Goal: Task Accomplishment & Management: Complete application form

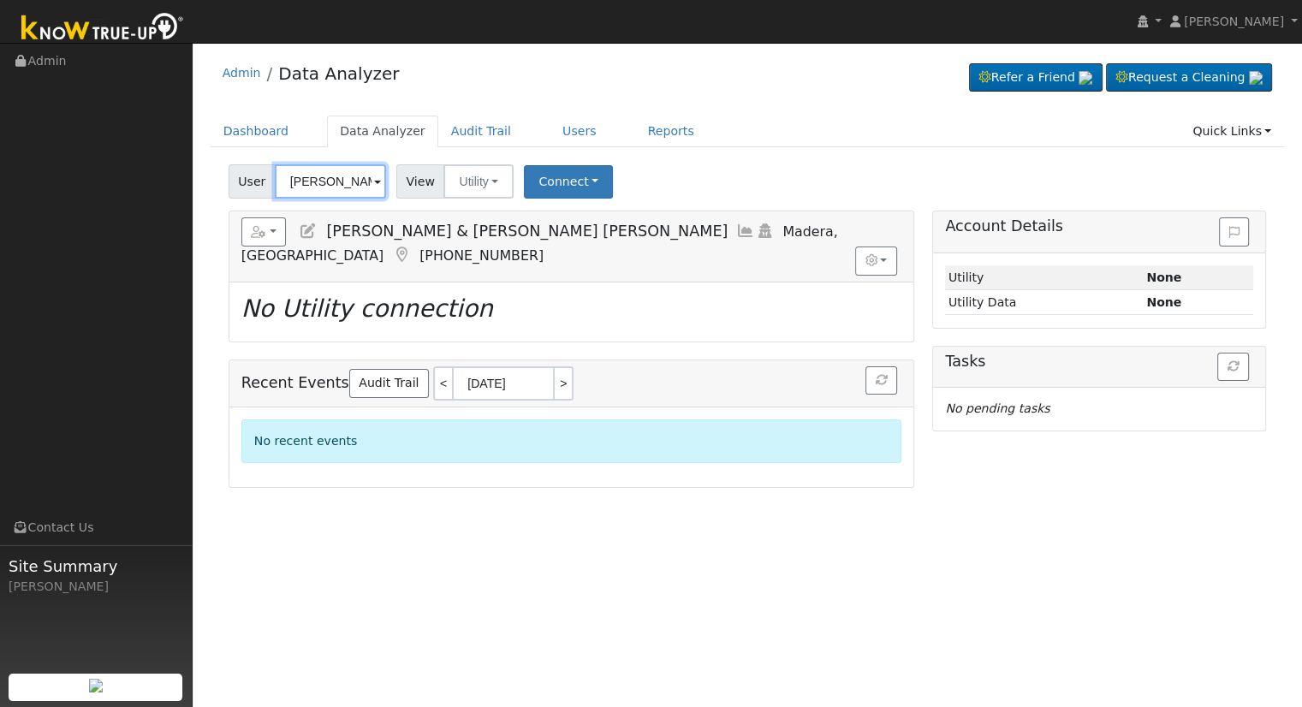
click at [304, 179] on input "[PERSON_NAME] & [PERSON_NAME] [PERSON_NAME]" at bounding box center [330, 181] width 111 height 34
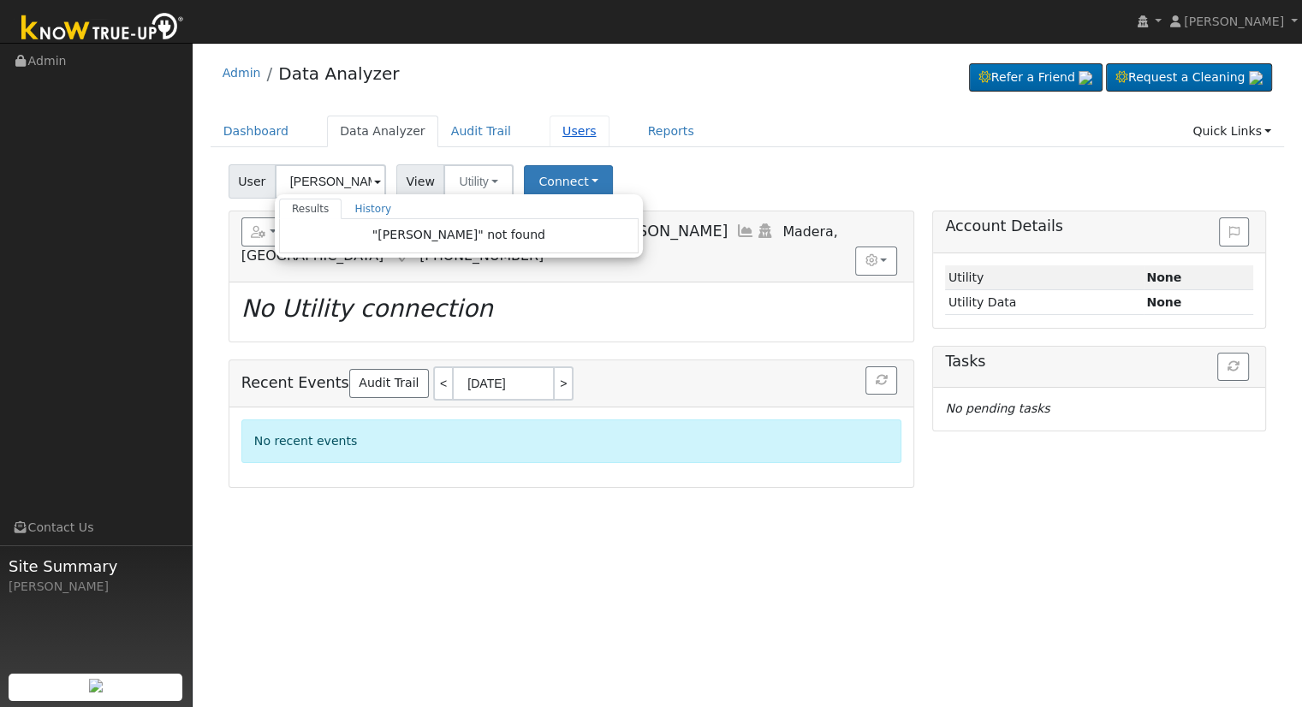
click at [550, 122] on link "Users" at bounding box center [580, 132] width 60 height 32
type input "[PERSON_NAME] & [PERSON_NAME] [PERSON_NAME]"
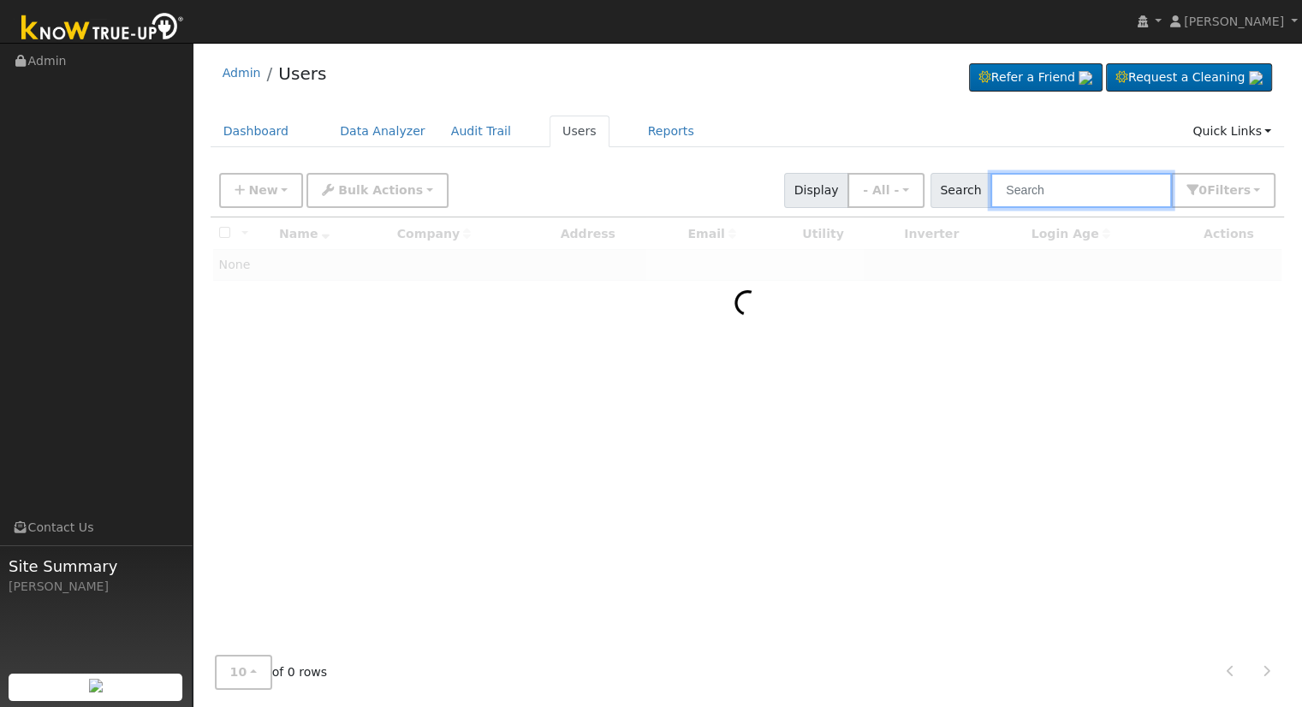
click at [1076, 193] on input "text" at bounding box center [1080, 190] width 181 height 35
paste input "[PERSON_NAME][EMAIL_ADDRESS][DOMAIN_NAME]"
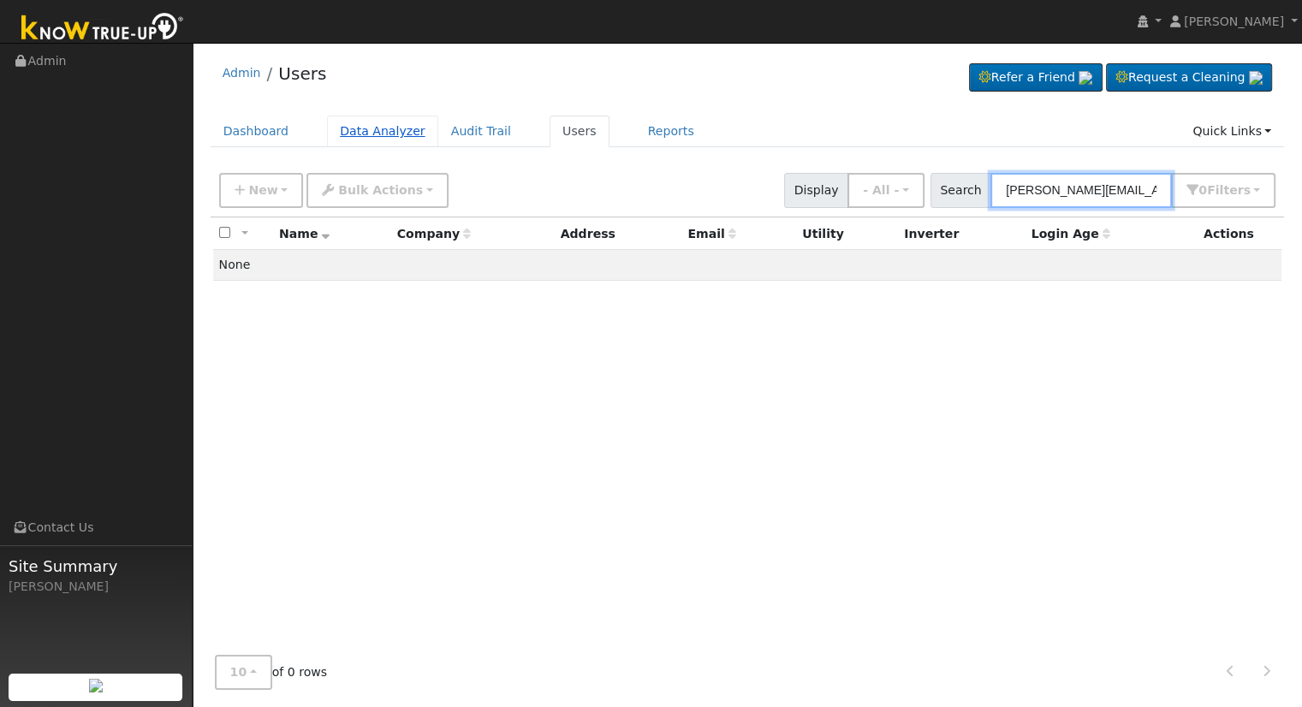
type input "miron.1945@icloud.com"
click at [363, 144] on link "Data Analyzer" at bounding box center [382, 132] width 111 height 32
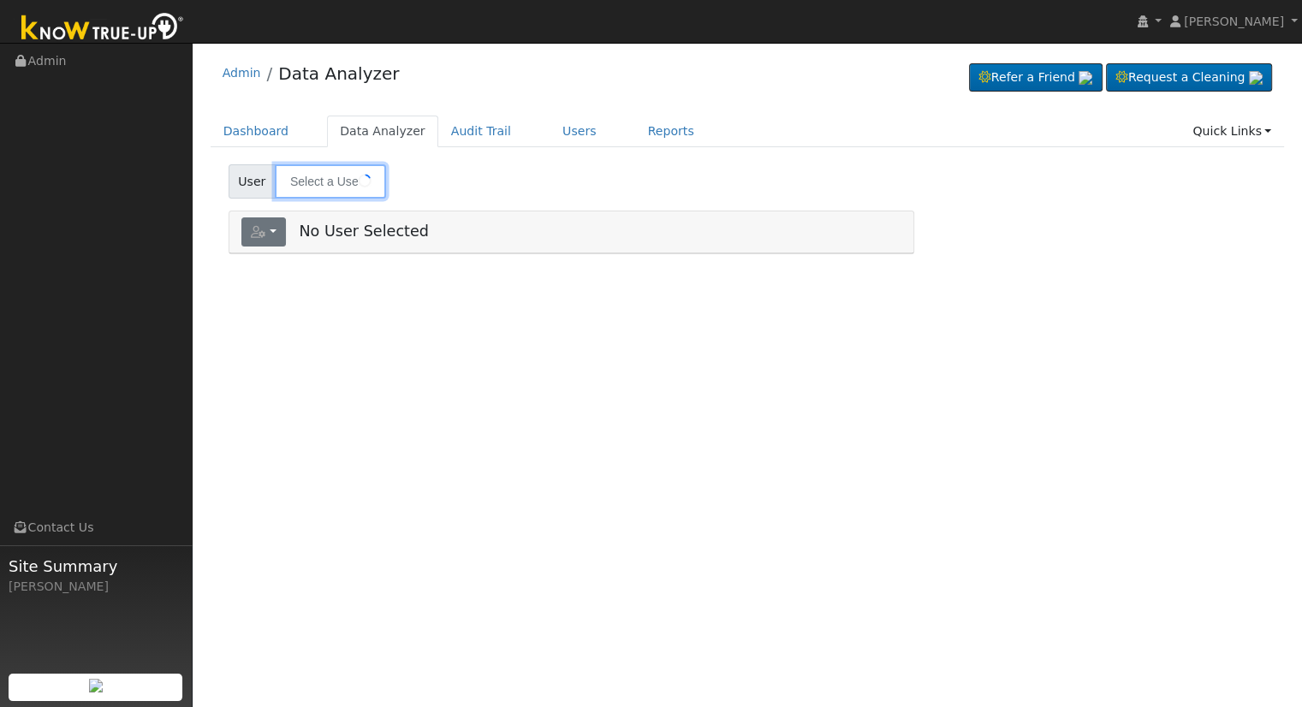
type input "[PERSON_NAME] & [PERSON_NAME] [PERSON_NAME]"
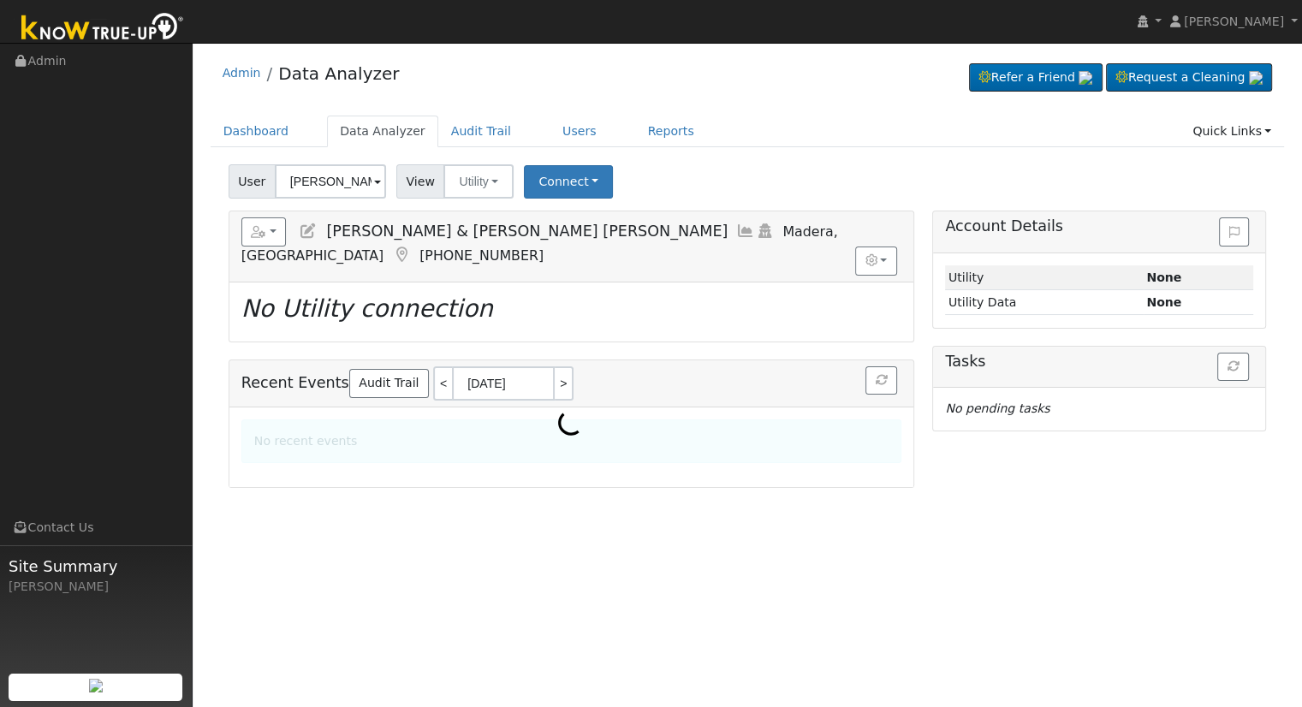
click at [260, 182] on span "User" at bounding box center [252, 181] width 47 height 34
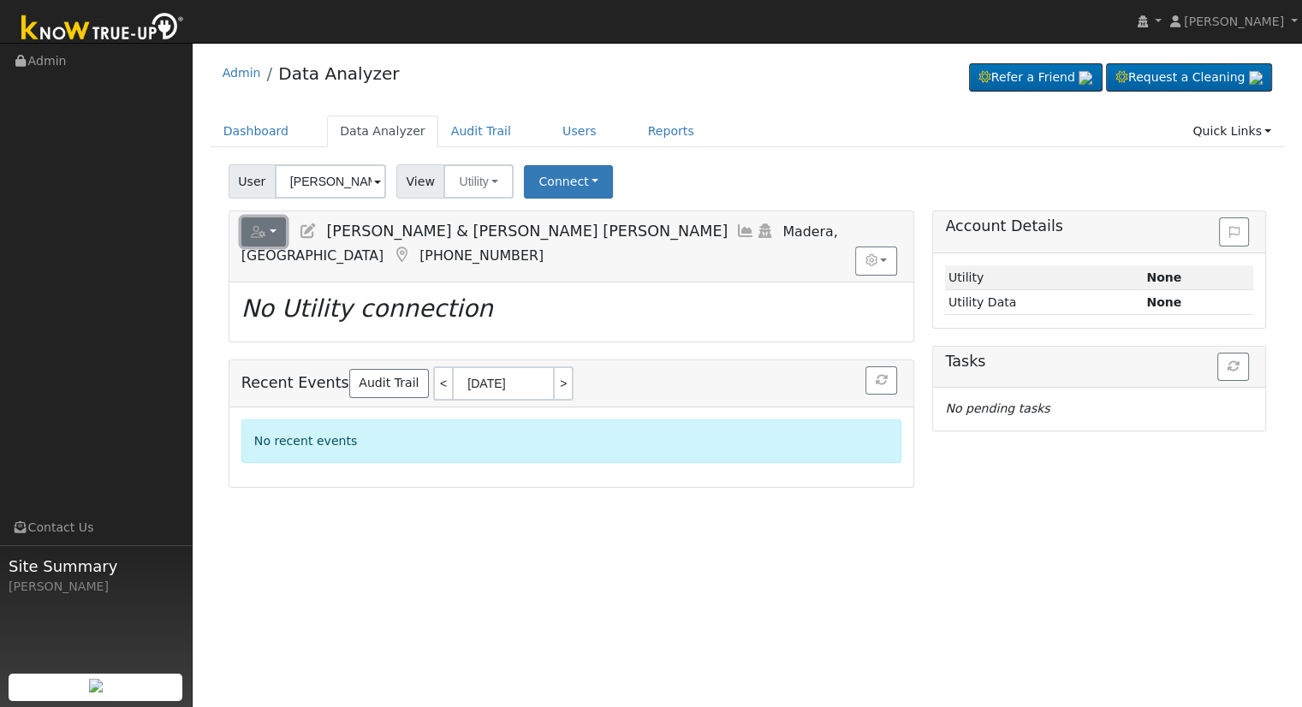
click at [267, 234] on button "button" at bounding box center [263, 231] width 45 height 29
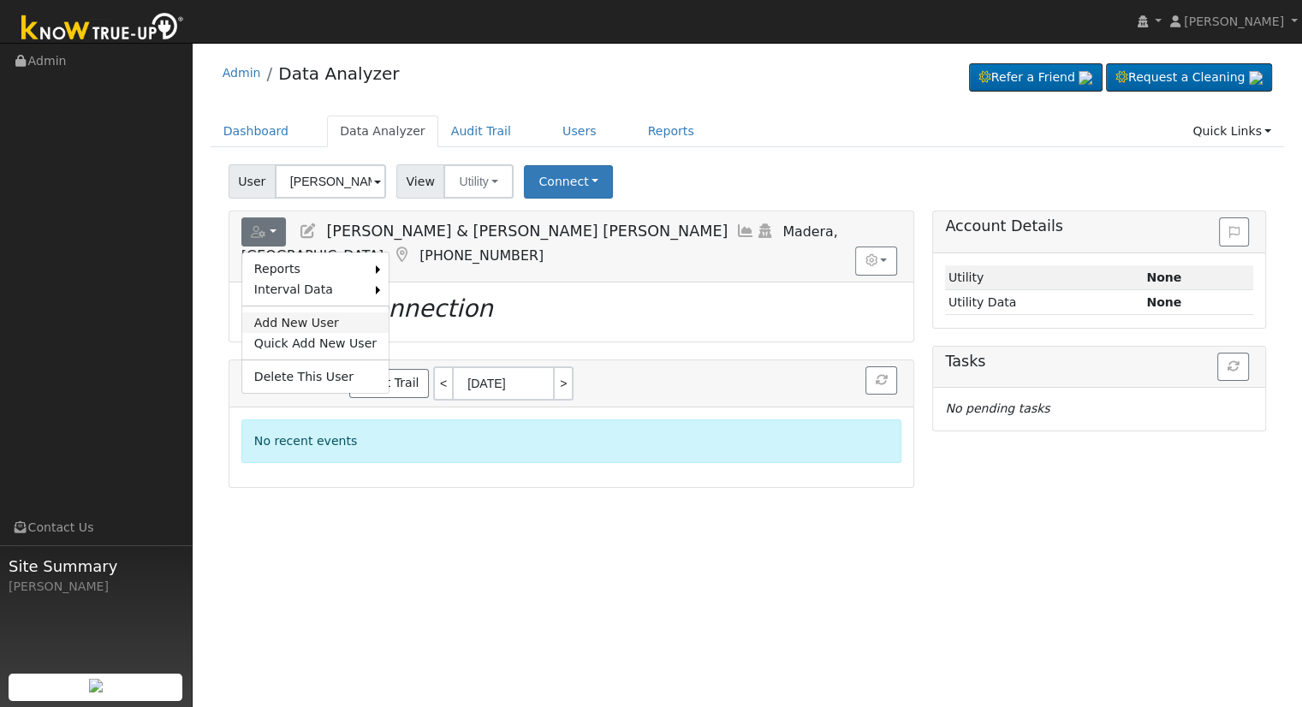
click at [288, 316] on link "Add New User" at bounding box center [315, 322] width 146 height 21
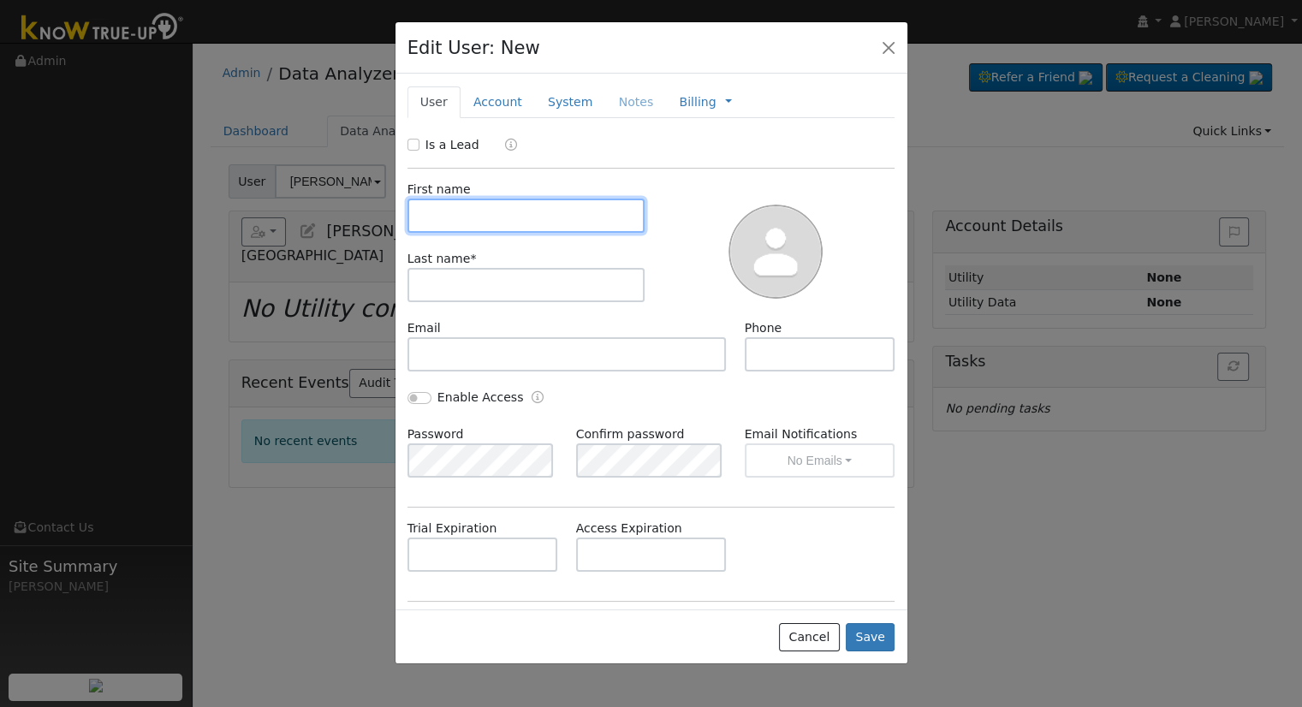
click at [568, 213] on input "text" at bounding box center [526, 216] width 238 height 34
paste input "Miron Holowczak"
drag, startPoint x: 561, startPoint y: 220, endPoint x: 455, endPoint y: 219, distance: 105.3
click at [455, 219] on input "Miron Holowczak" at bounding box center [526, 216] width 238 height 34
click at [421, 213] on input "Miron" at bounding box center [526, 216] width 238 height 34
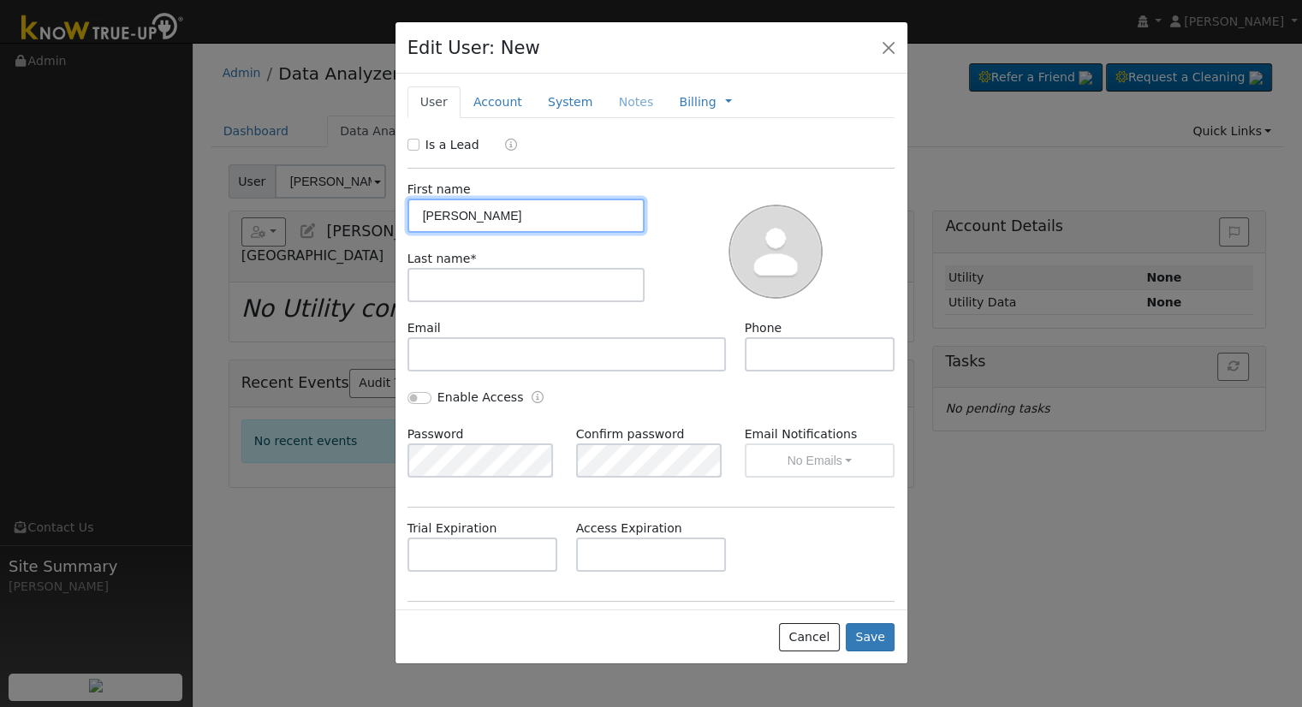
type input "Miron"
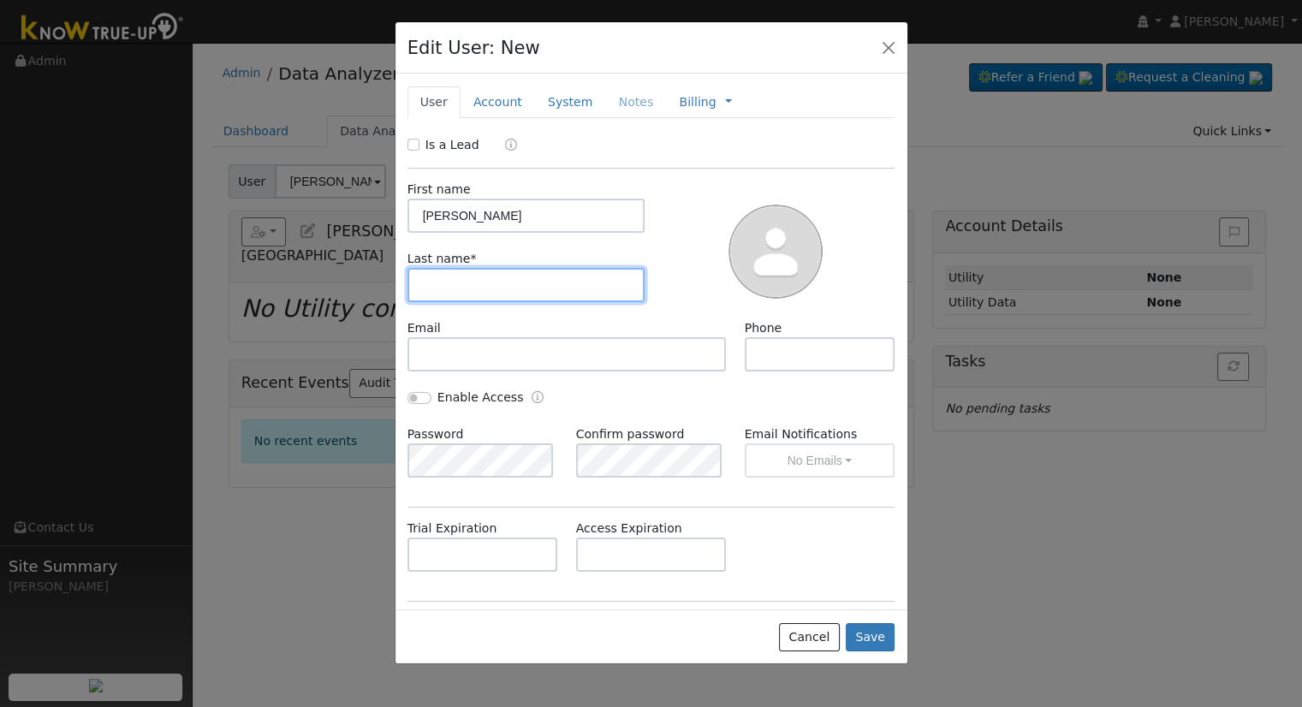
click at [455, 295] on input "text" at bounding box center [526, 285] width 238 height 34
paste input "Holowczak"
type input "Holowczak"
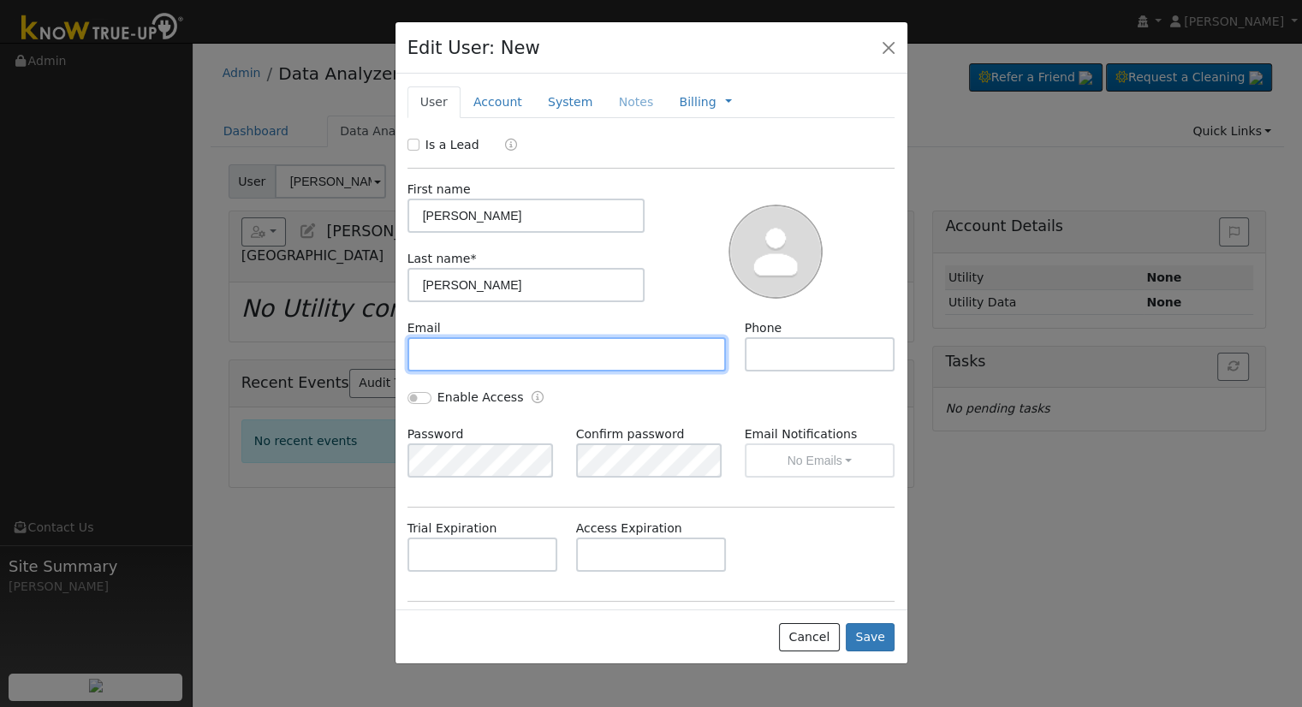
click at [462, 364] on input "text" at bounding box center [566, 354] width 319 height 34
click at [538, 351] on input "text" at bounding box center [566, 354] width 319 height 34
paste input "miron.1945@icloud.com"
type input "miron.1945@icloud.com"
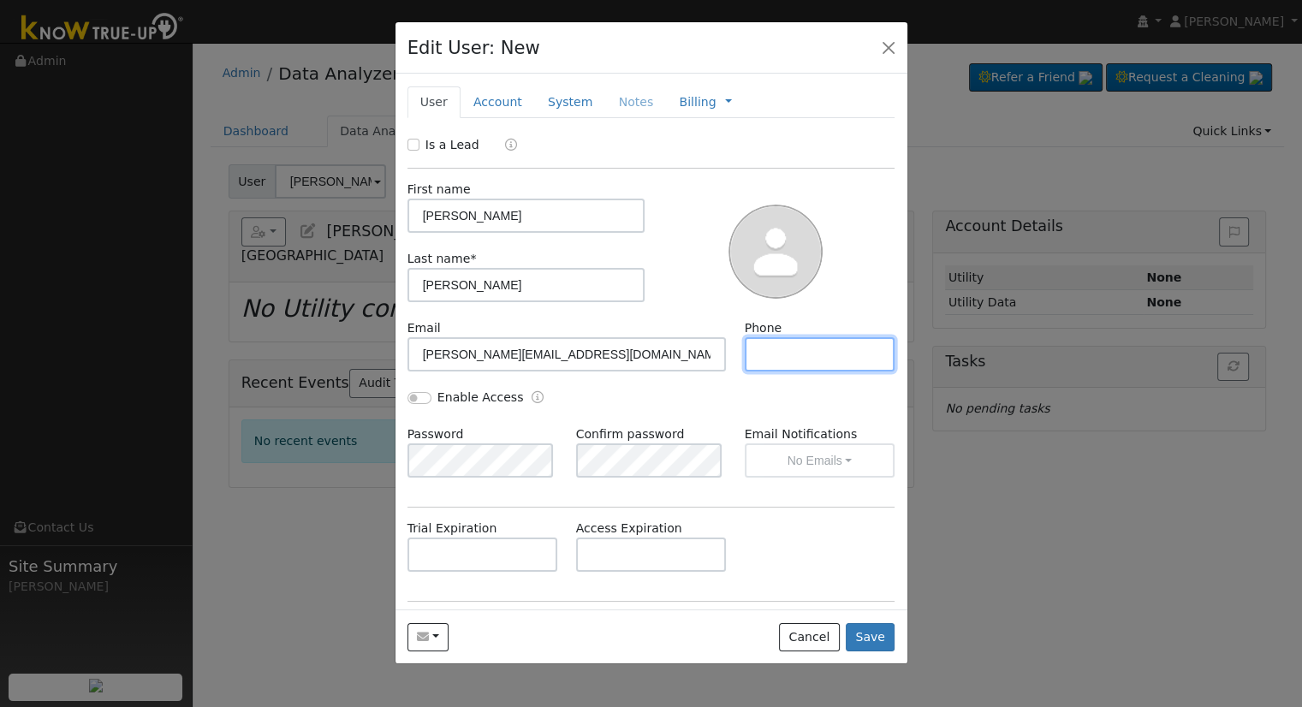
click at [790, 354] on input "text" at bounding box center [820, 354] width 151 height 34
click at [778, 349] on input "text" at bounding box center [820, 354] width 151 height 34
paste input "(661) 246-8697"
type input "(661) 246-8697"
click at [419, 392] on input "Enable Access" at bounding box center [419, 398] width 24 height 12
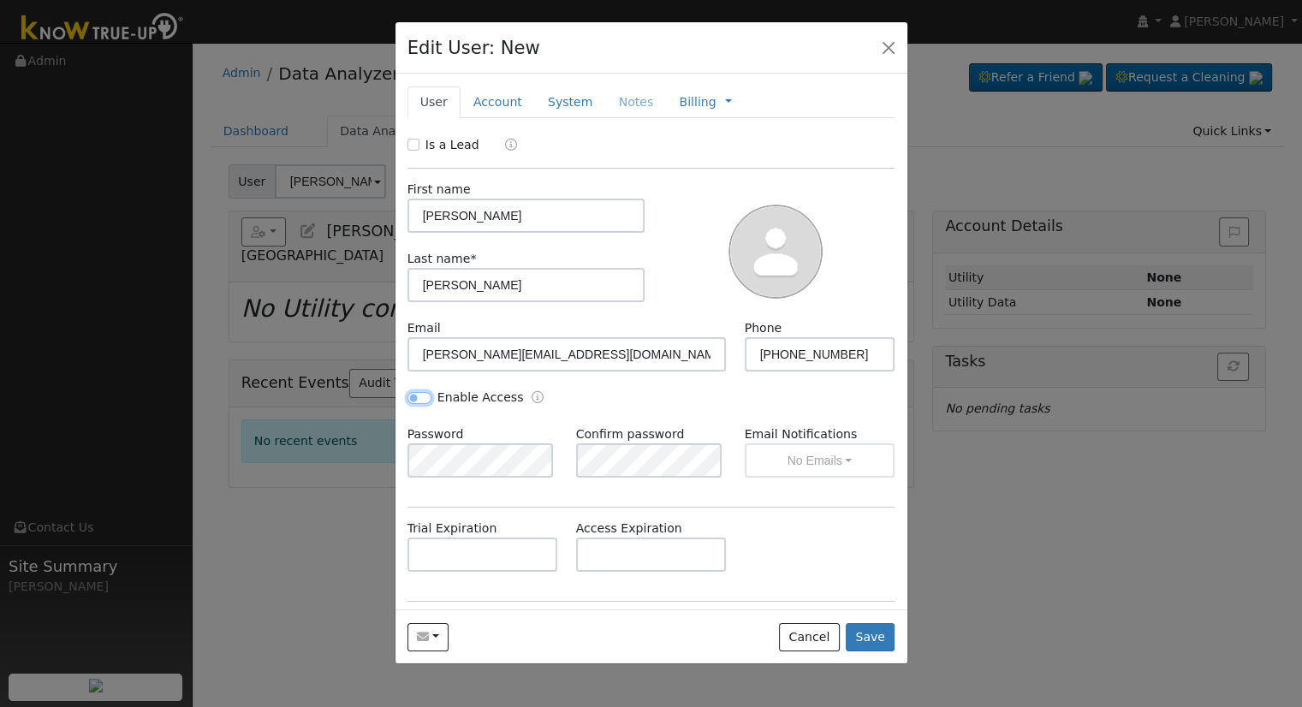
checkbox input "true"
click at [794, 468] on button "No Emails" at bounding box center [820, 460] width 151 height 34
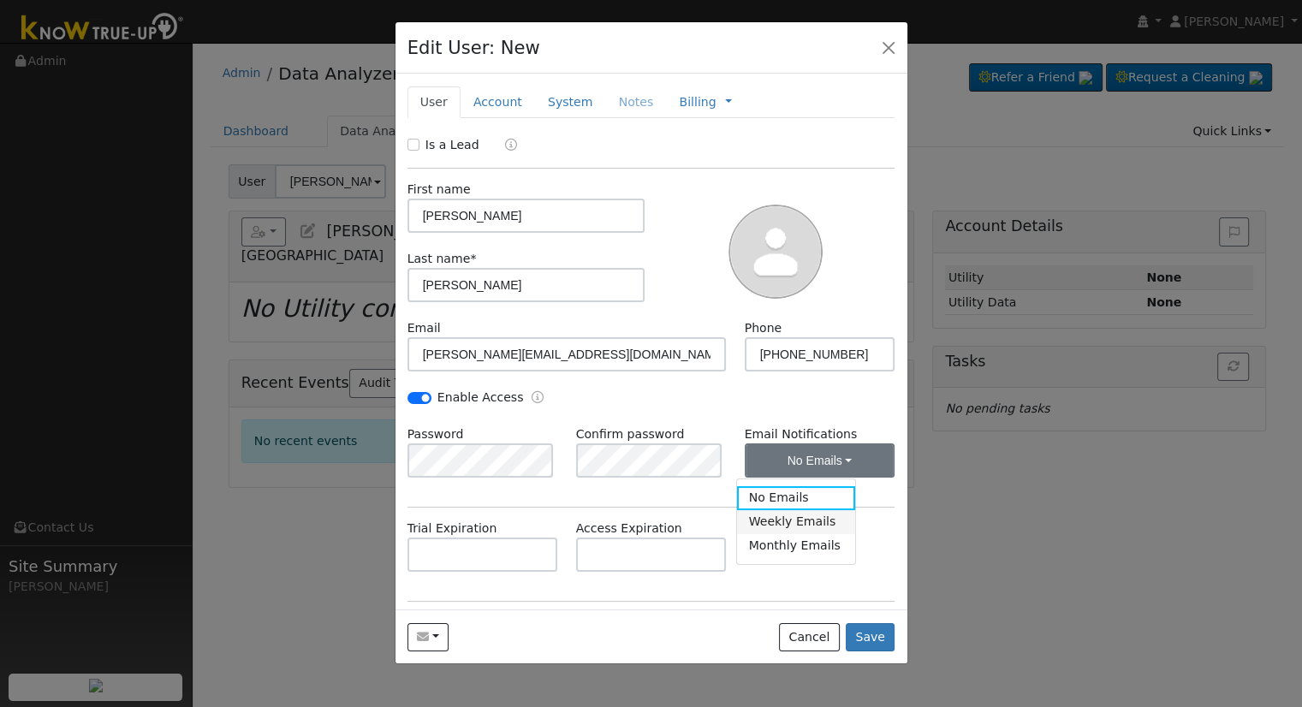
click at [795, 522] on link "Weekly Emails" at bounding box center [796, 522] width 119 height 24
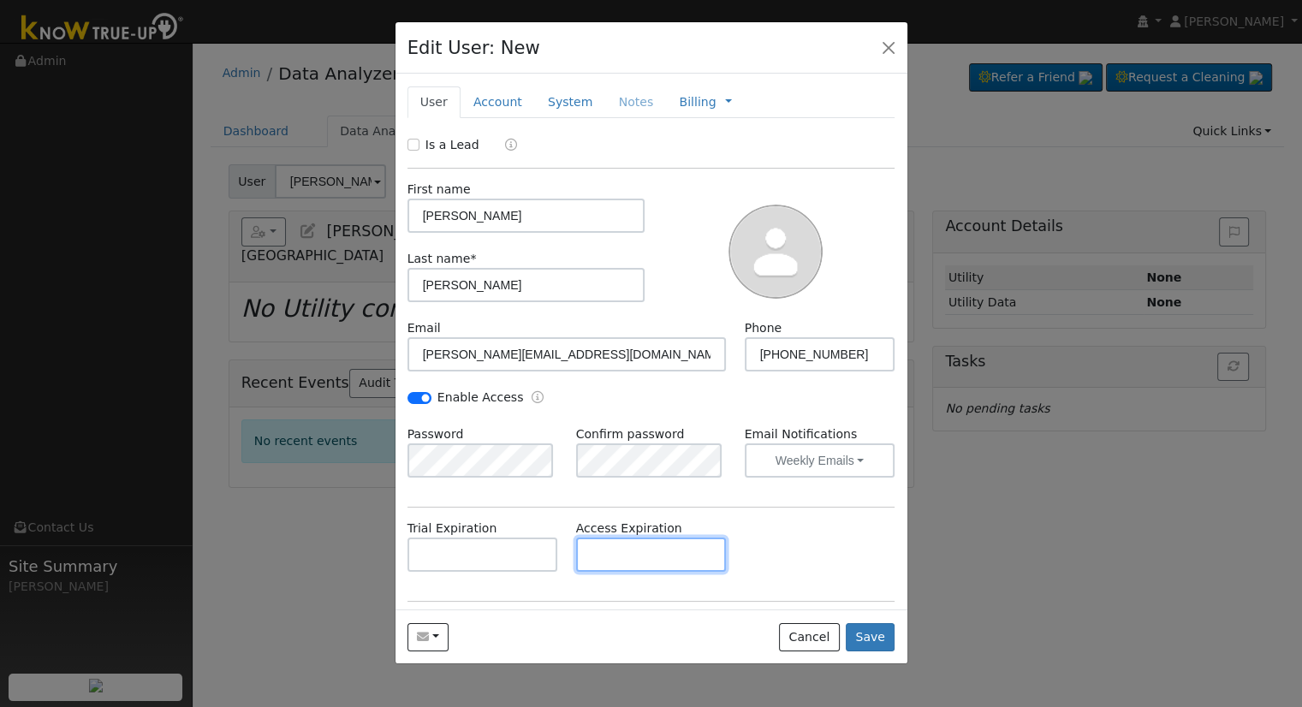
click at [642, 562] on input "text" at bounding box center [651, 555] width 151 height 34
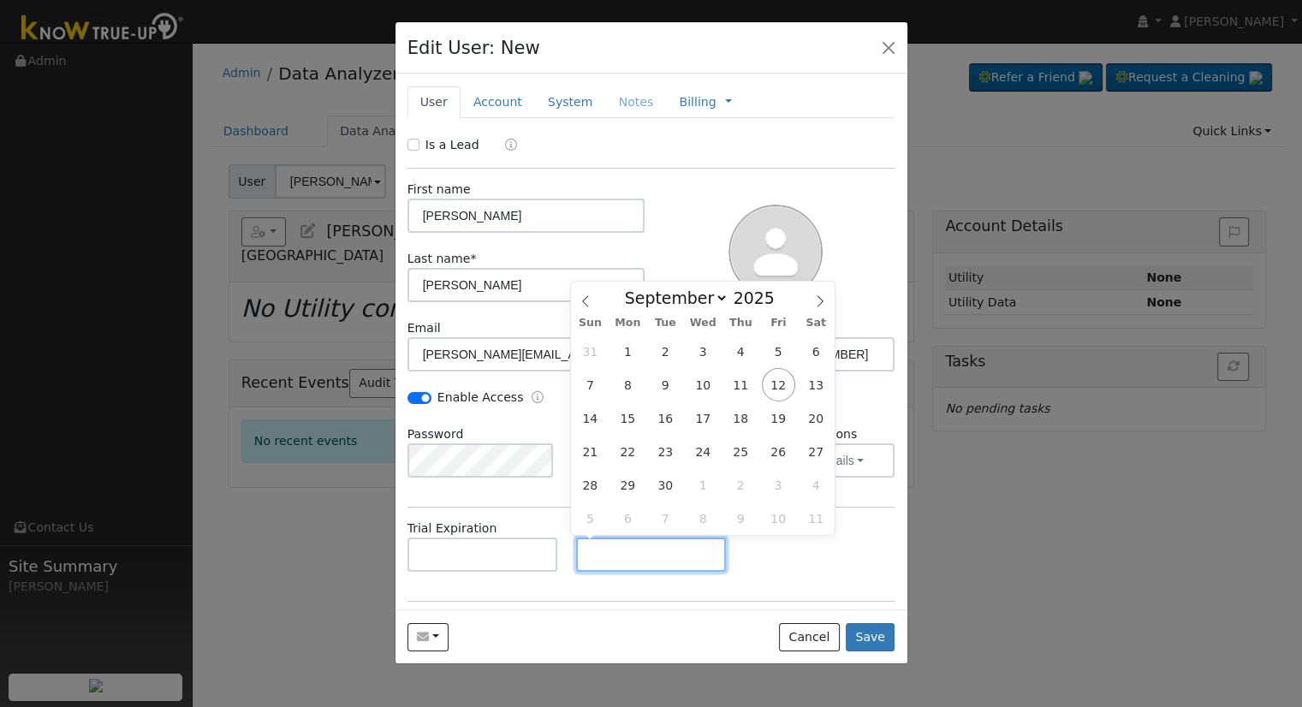
click at [666, 556] on input "text" at bounding box center [651, 555] width 151 height 34
paste input "9/11/2025"
type input "09/11/2030"
click at [758, 564] on div "Trial Expiration Access Expiration 09/11/2030" at bounding box center [651, 554] width 506 height 69
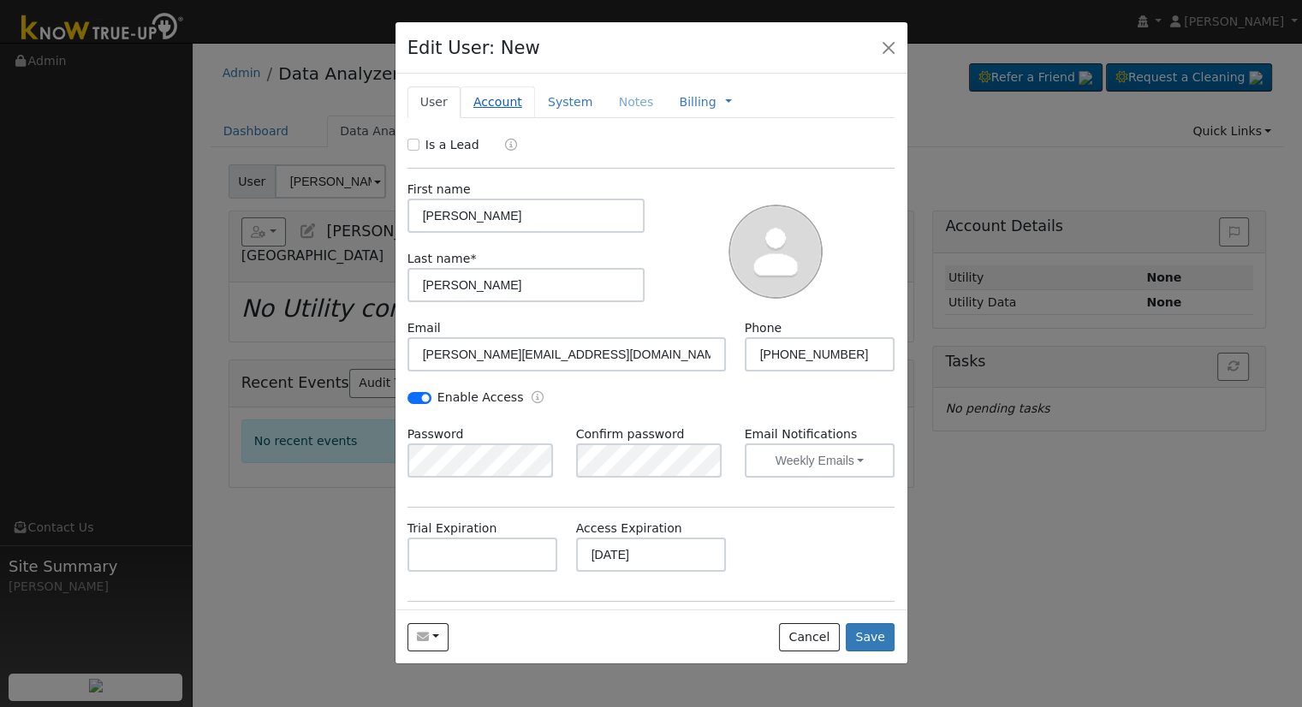
click at [486, 86] on link "Account" at bounding box center [498, 102] width 74 height 32
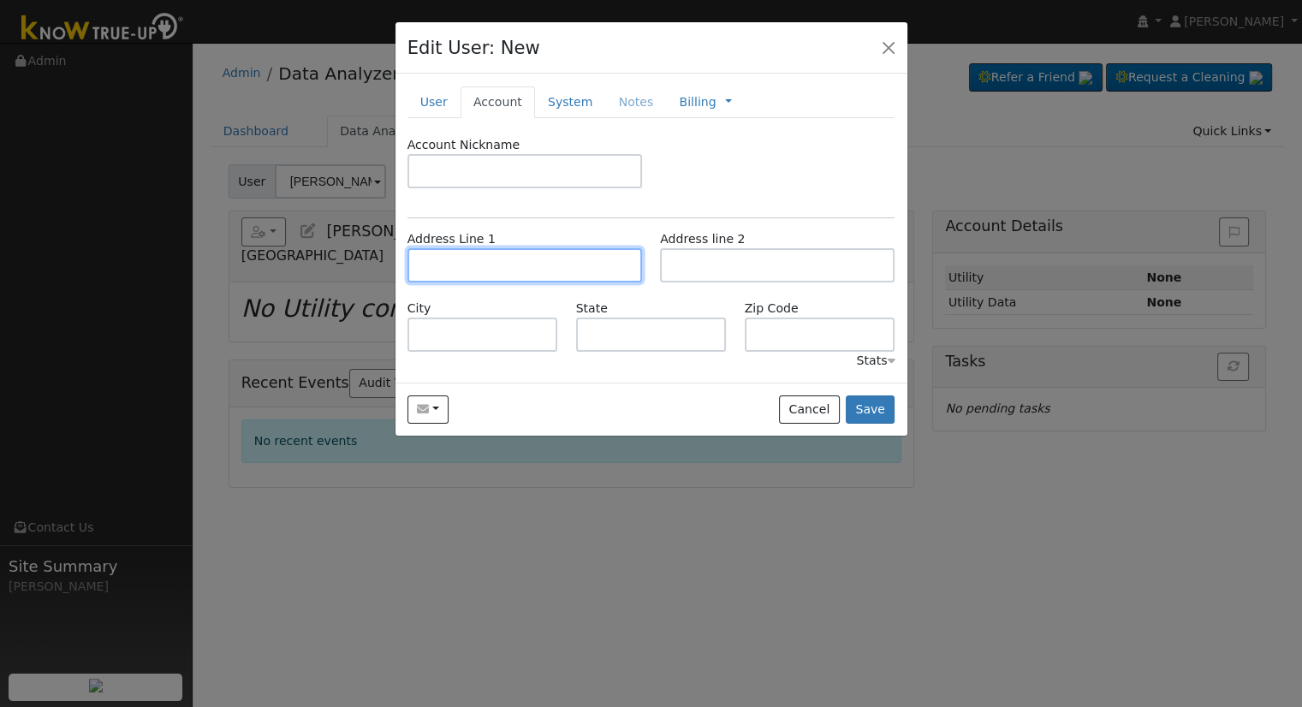
click at [489, 265] on input "text" at bounding box center [524, 265] width 235 height 34
click at [501, 271] on input "text" at bounding box center [524, 265] width 235 height 34
paste input "10603 Salisbury Drive"
type input "Salisbury Drive"
type input "Newark"
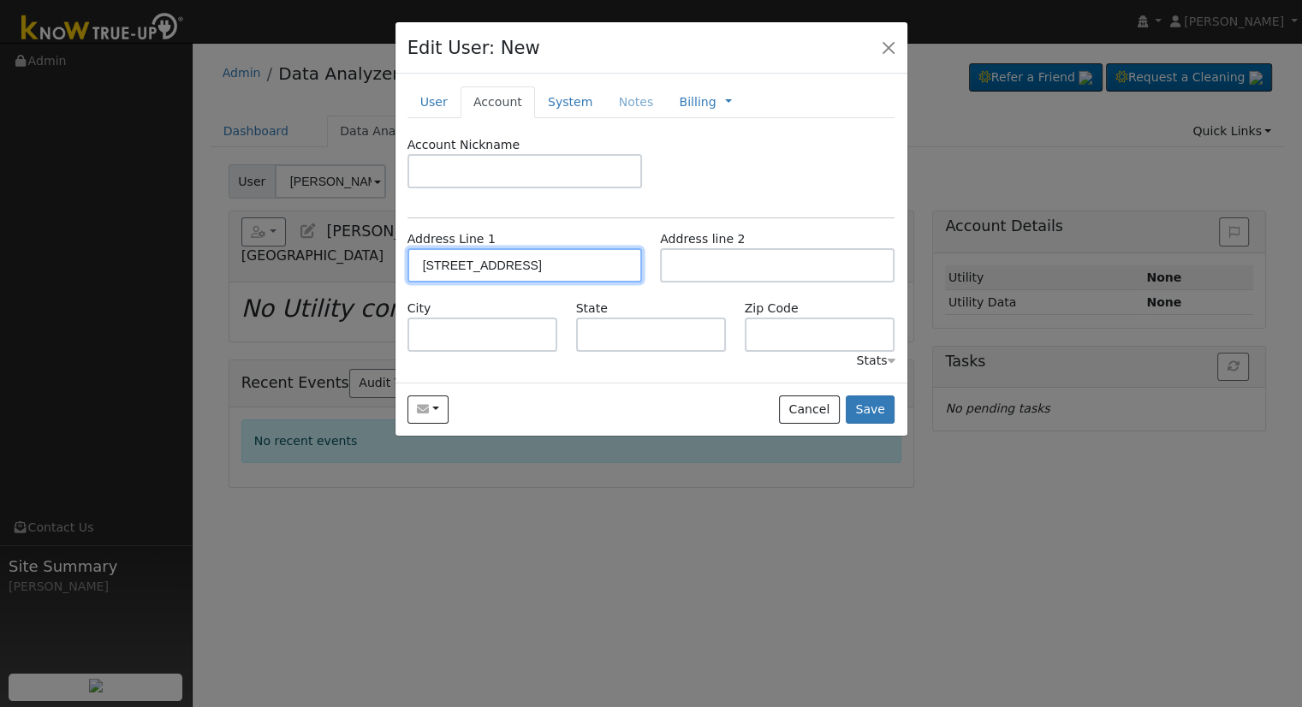
type input "CA"
type input "94560"
click at [551, 98] on link "System" at bounding box center [570, 102] width 71 height 32
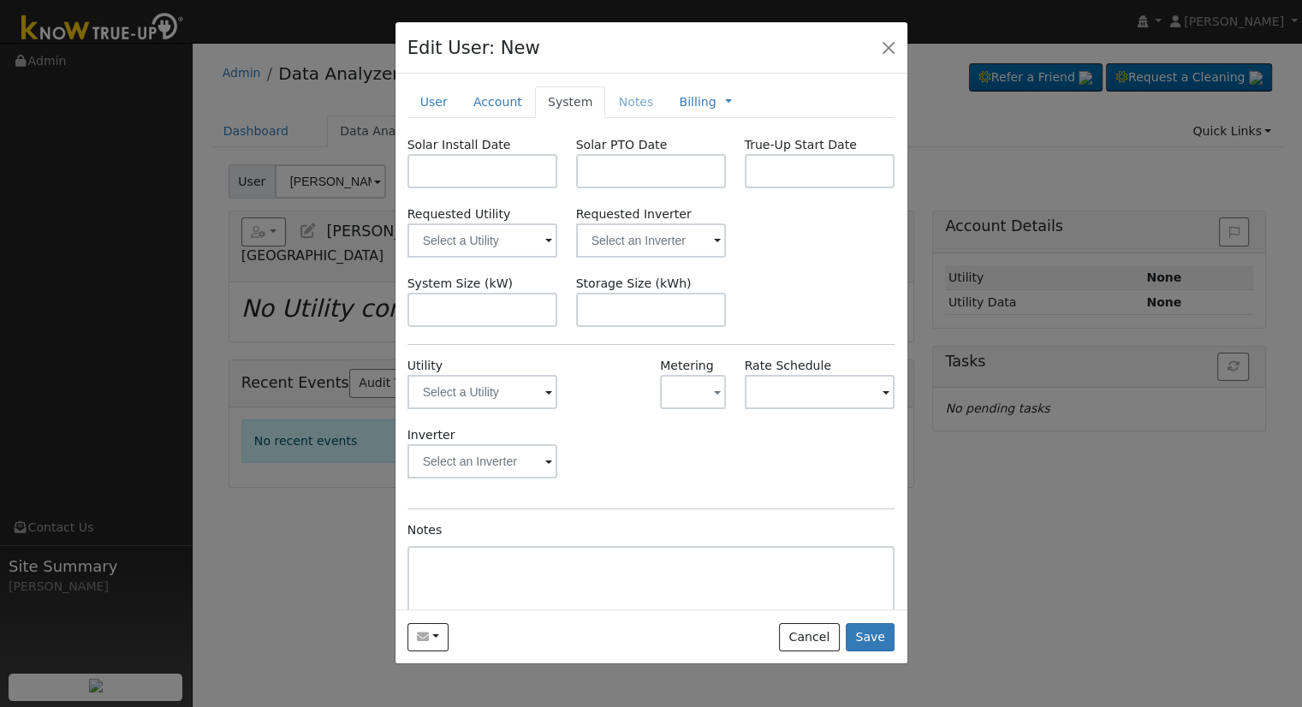
click at [451, 288] on label "System Size (kW)" at bounding box center [459, 284] width 105 height 18
click at [451, 306] on input "text" at bounding box center [482, 310] width 151 height 34
paste input "6.450"
type input "6.5"
drag, startPoint x: 468, startPoint y: 182, endPoint x: 467, endPoint y: 193, distance: 10.4
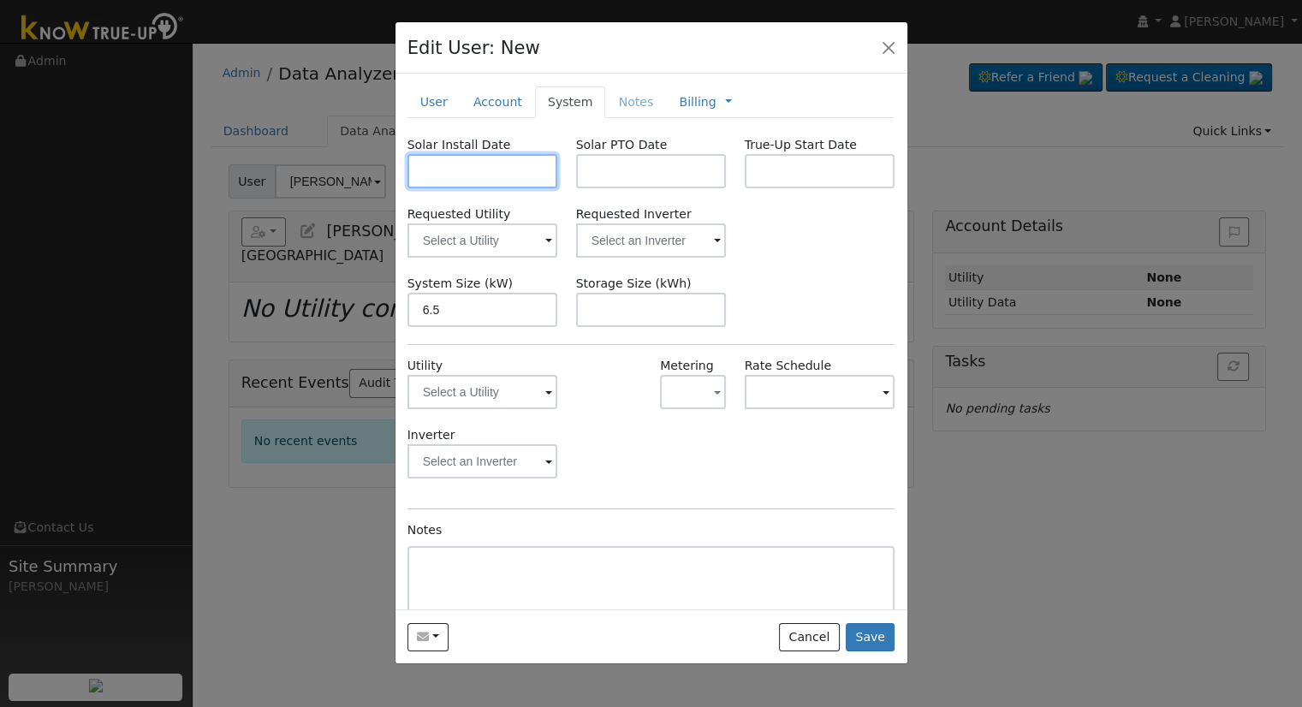
click at [468, 182] on body "Allanah Young Allanah Young Profile My Company Help Center Terms Of Service See…" at bounding box center [651, 375] width 1302 height 664
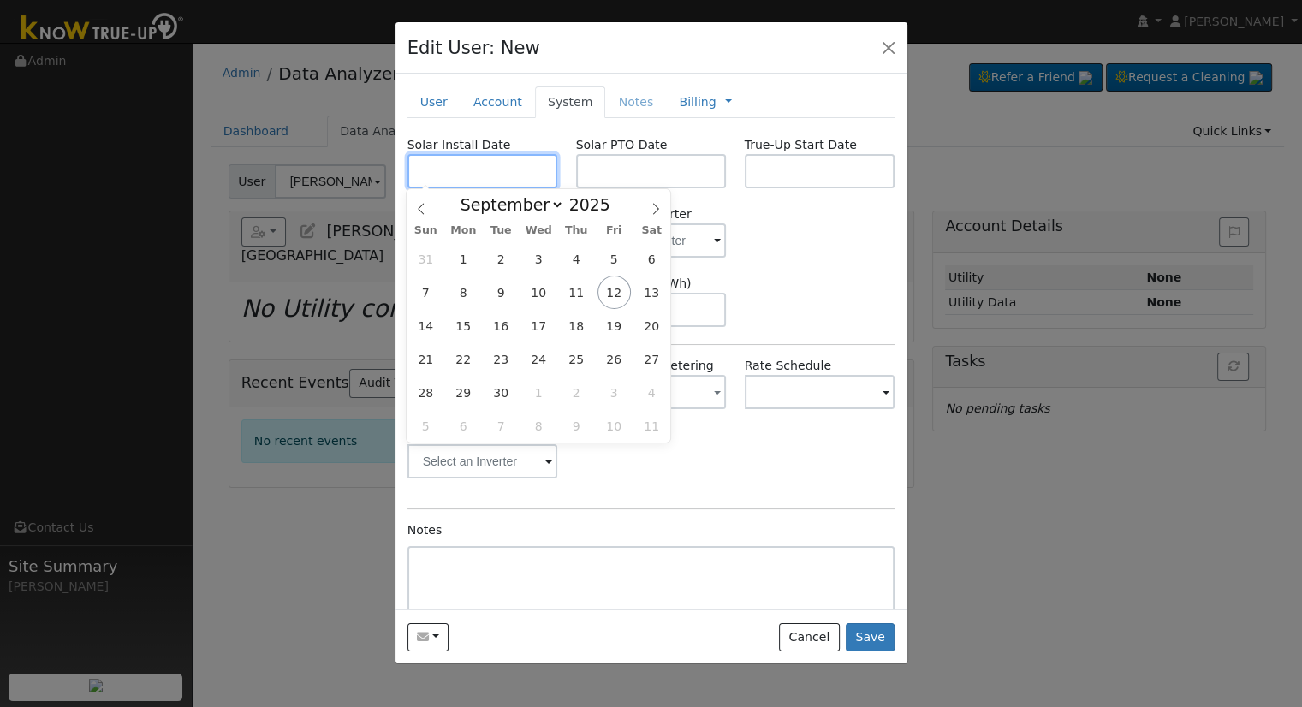
paste input "8/25/2025"
type input "08/25/2025"
click at [818, 277] on div "System Size (kW) 6.5 Storage Size (kWh)" at bounding box center [651, 301] width 506 height 52
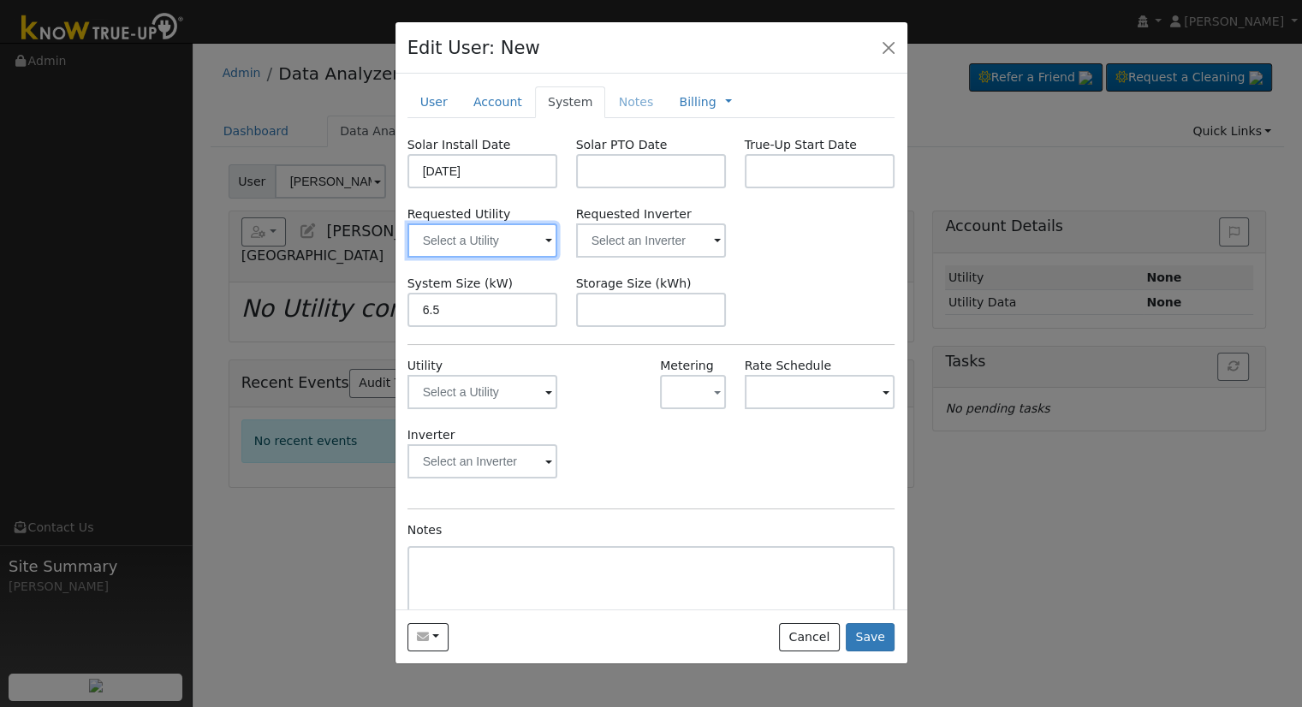
click at [520, 246] on input "text" at bounding box center [482, 240] width 151 height 34
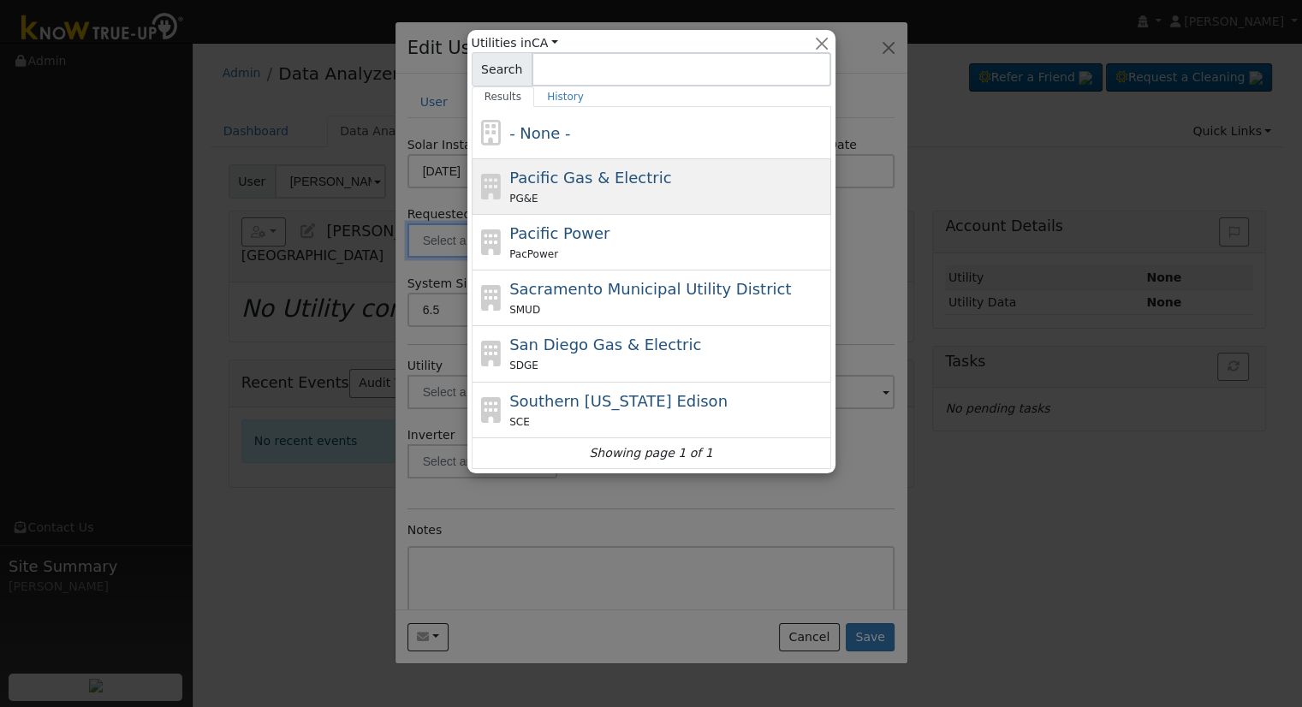
click at [568, 192] on div "PG&E" at bounding box center [668, 198] width 318 height 18
type input "Pacific Gas & Electric"
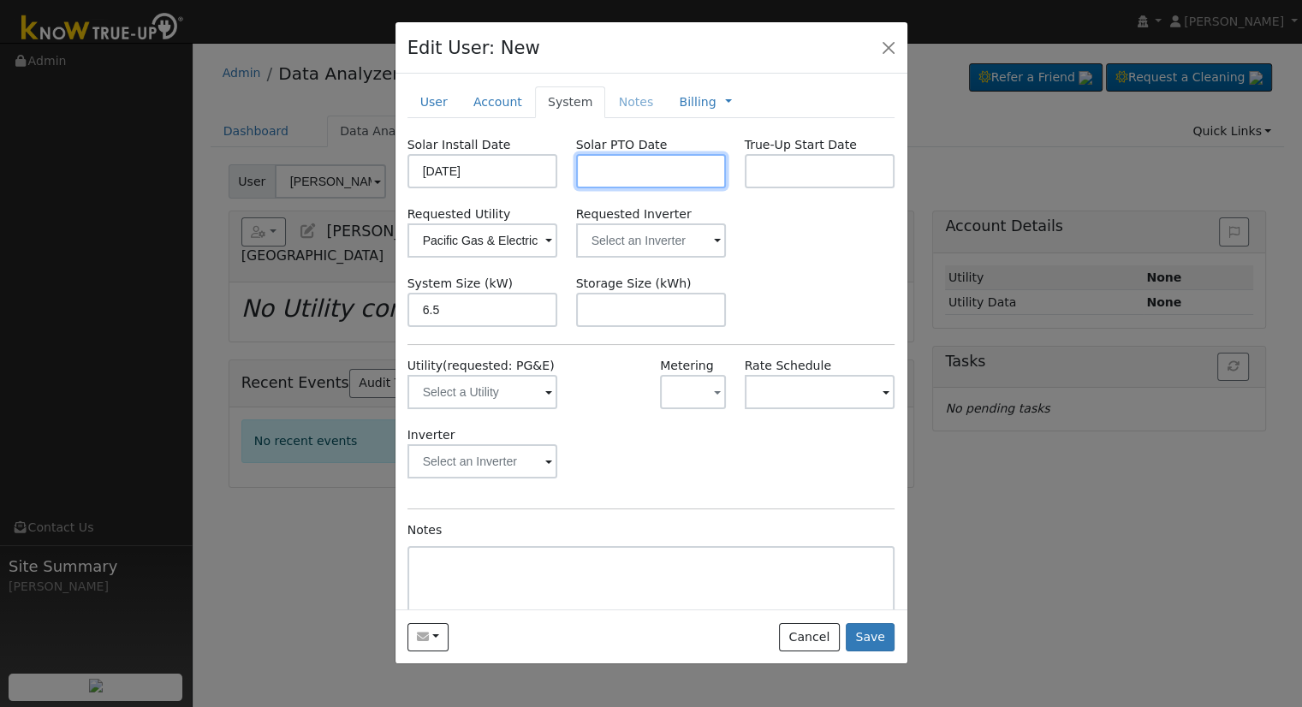
click at [652, 164] on input "text" at bounding box center [651, 171] width 151 height 34
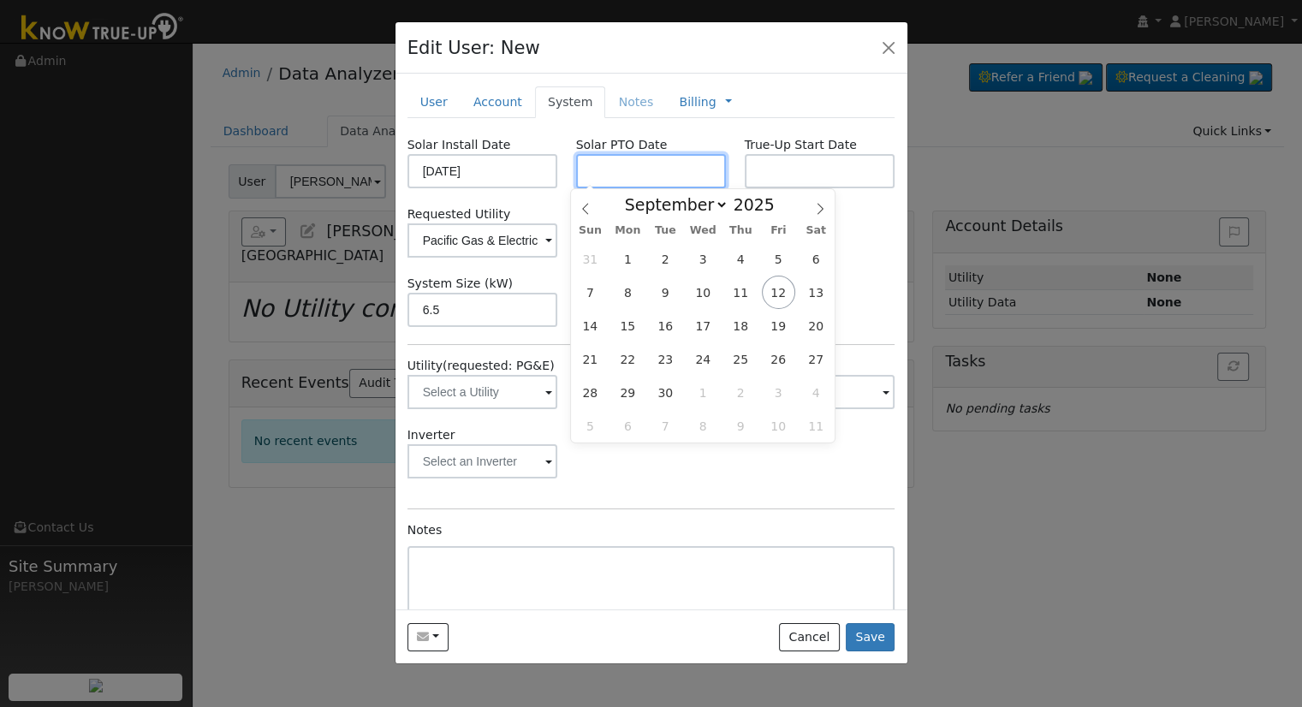
paste input "9/11/2025"
type input "[DATE]"
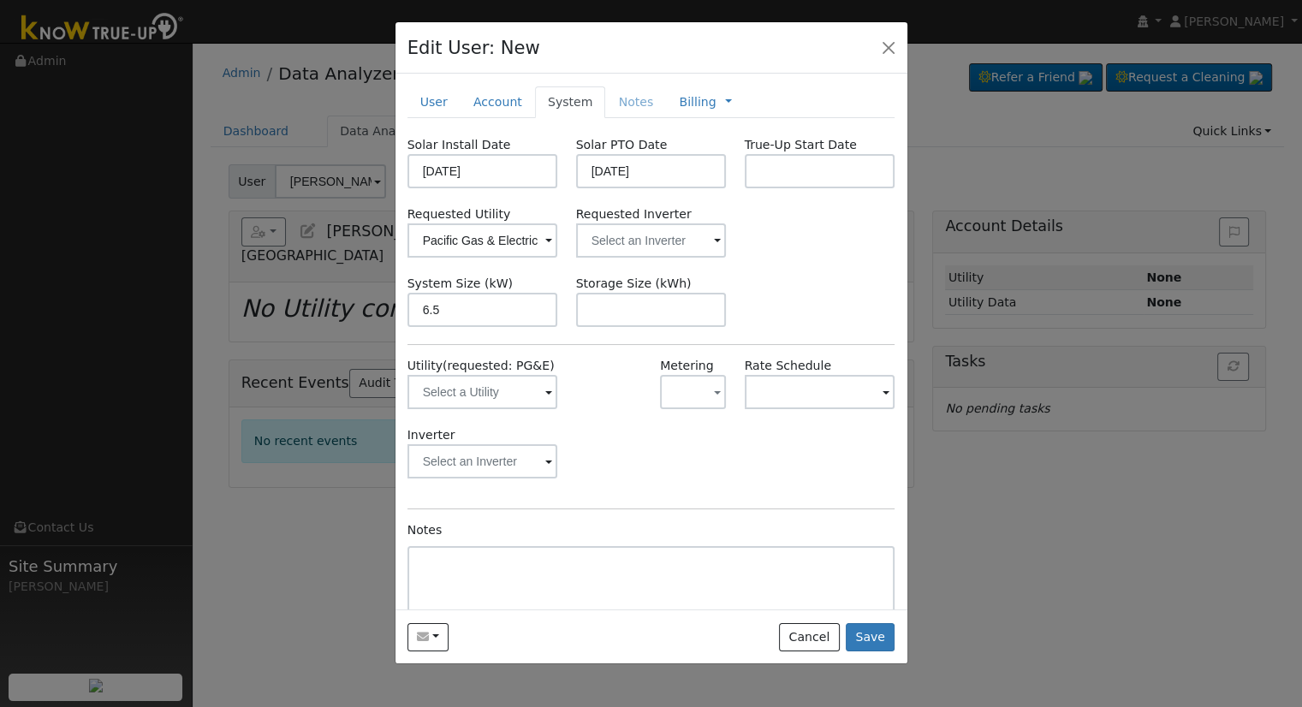
click at [859, 277] on div "System Size (kW) 6.5 Storage Size (kWh)" at bounding box center [651, 301] width 506 height 52
click at [622, 316] on input "text" at bounding box center [651, 310] width 151 height 34
paste input "15.00"
type input "15"
click at [601, 242] on input "text" at bounding box center [651, 240] width 151 height 34
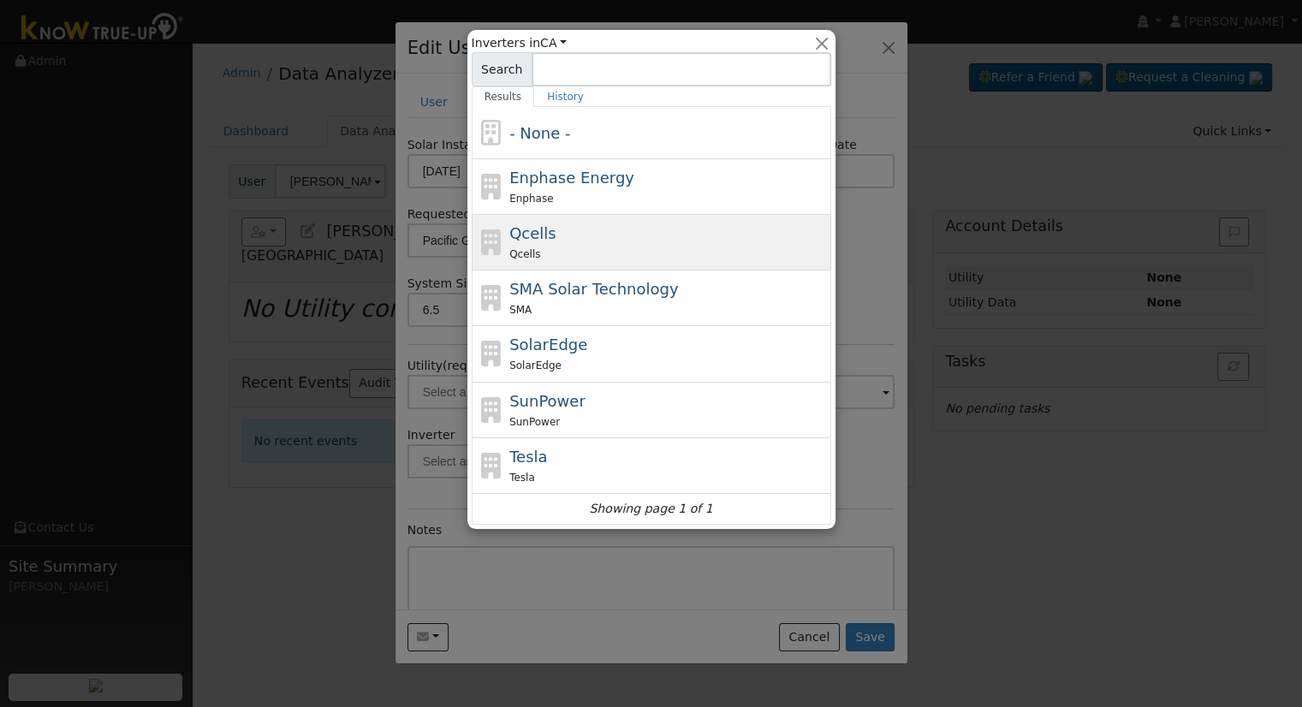
click at [626, 240] on div "Qcells Qcells" at bounding box center [668, 242] width 318 height 41
type input "Qcells"
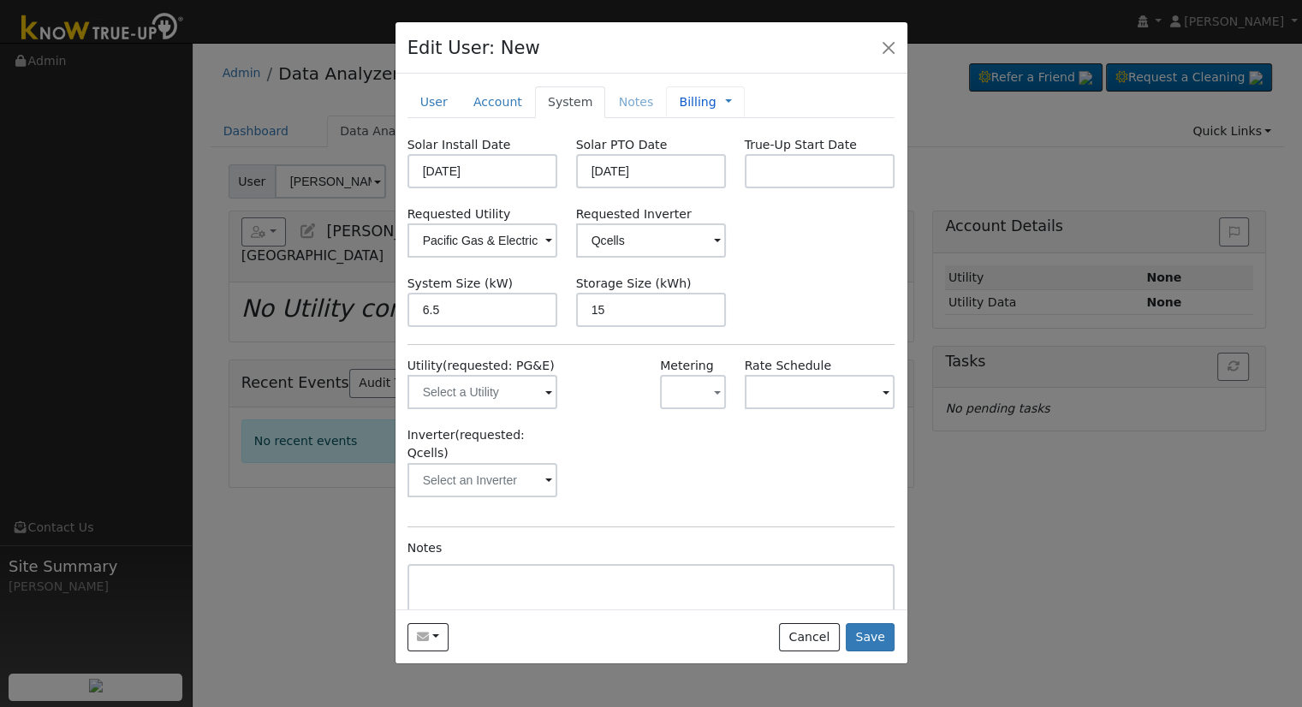
click at [679, 97] on link "Billing" at bounding box center [697, 102] width 37 height 18
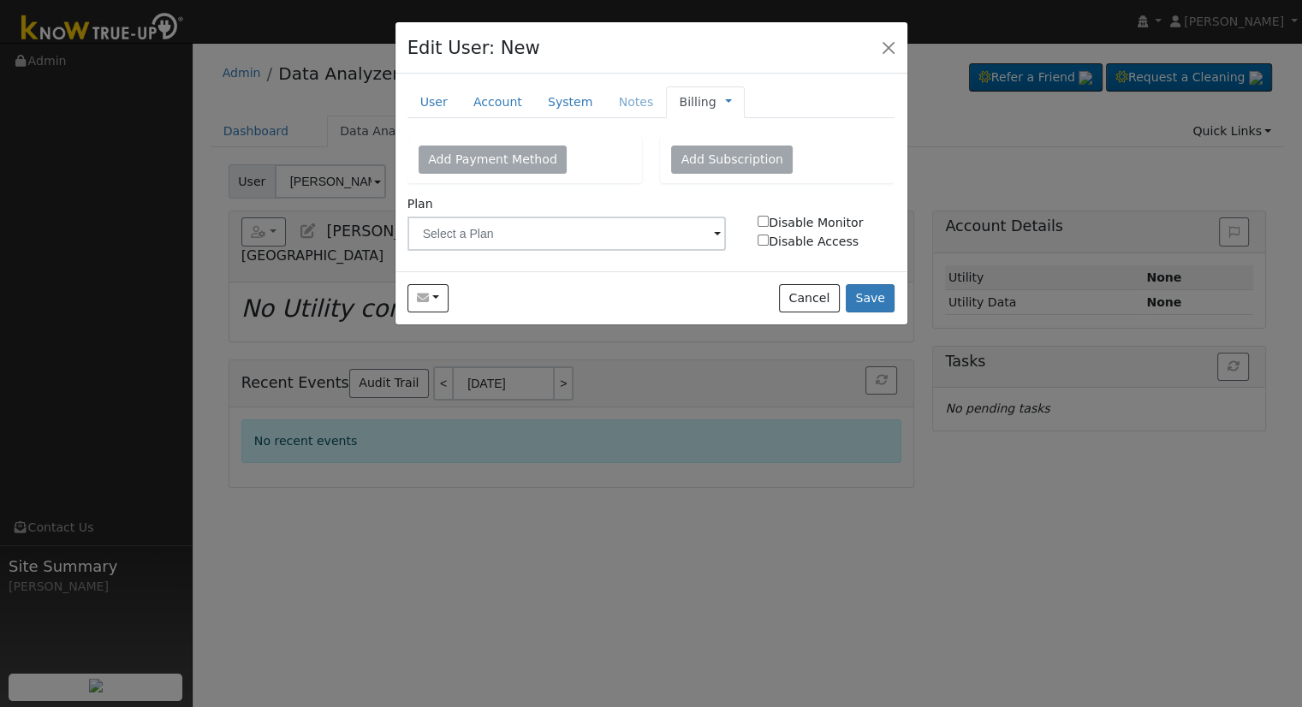
click at [535, 251] on div "Add Payment Method Add Subscription Full Name Credit or debit card Cancel Plan …" at bounding box center [651, 197] width 488 height 123
click at [542, 234] on input "text" at bounding box center [566, 234] width 319 height 34
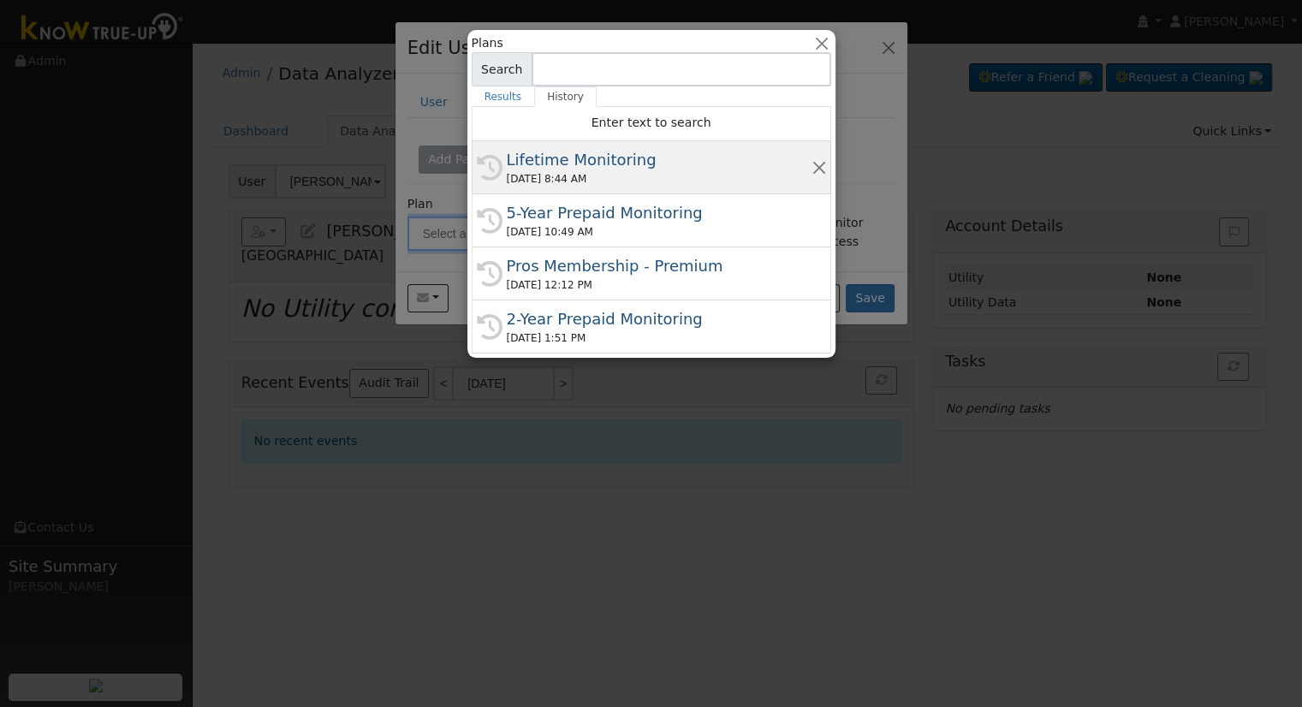
click at [619, 175] on div "09/12/2025 8:44 AM" at bounding box center [659, 178] width 305 height 15
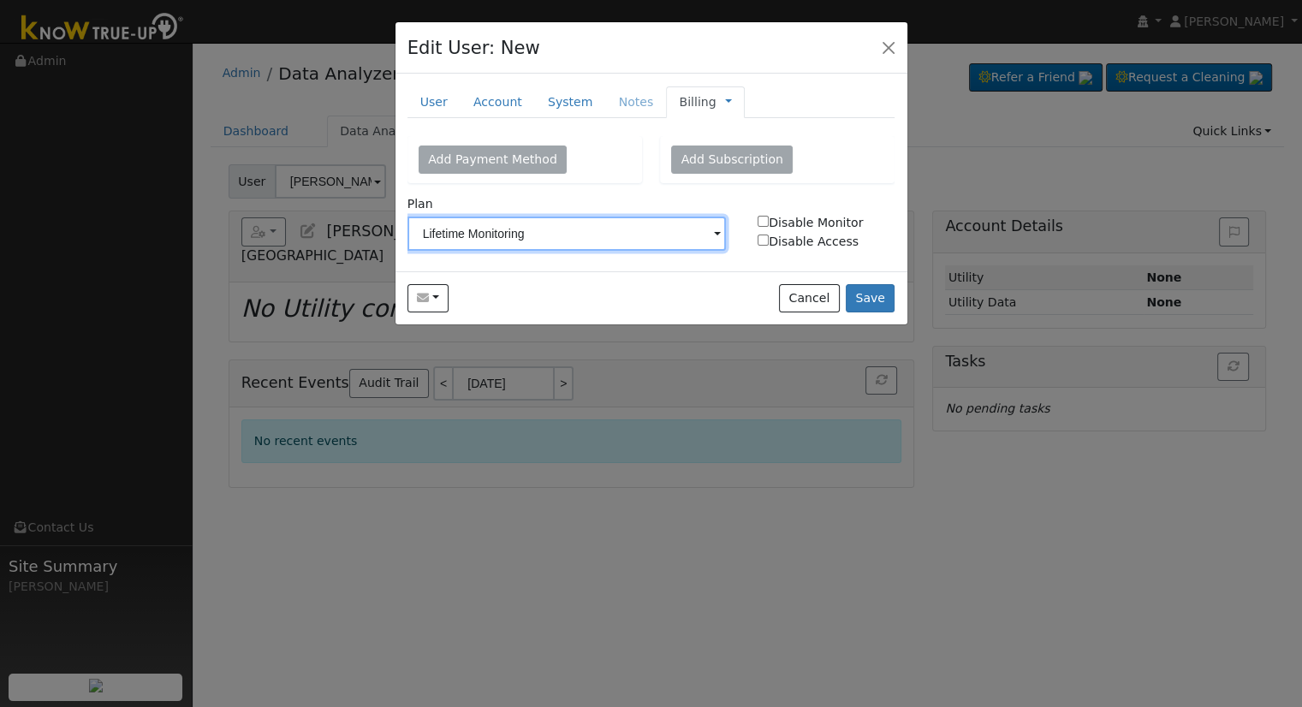
click at [586, 237] on input "Lifetime Monitoring" at bounding box center [566, 234] width 319 height 34
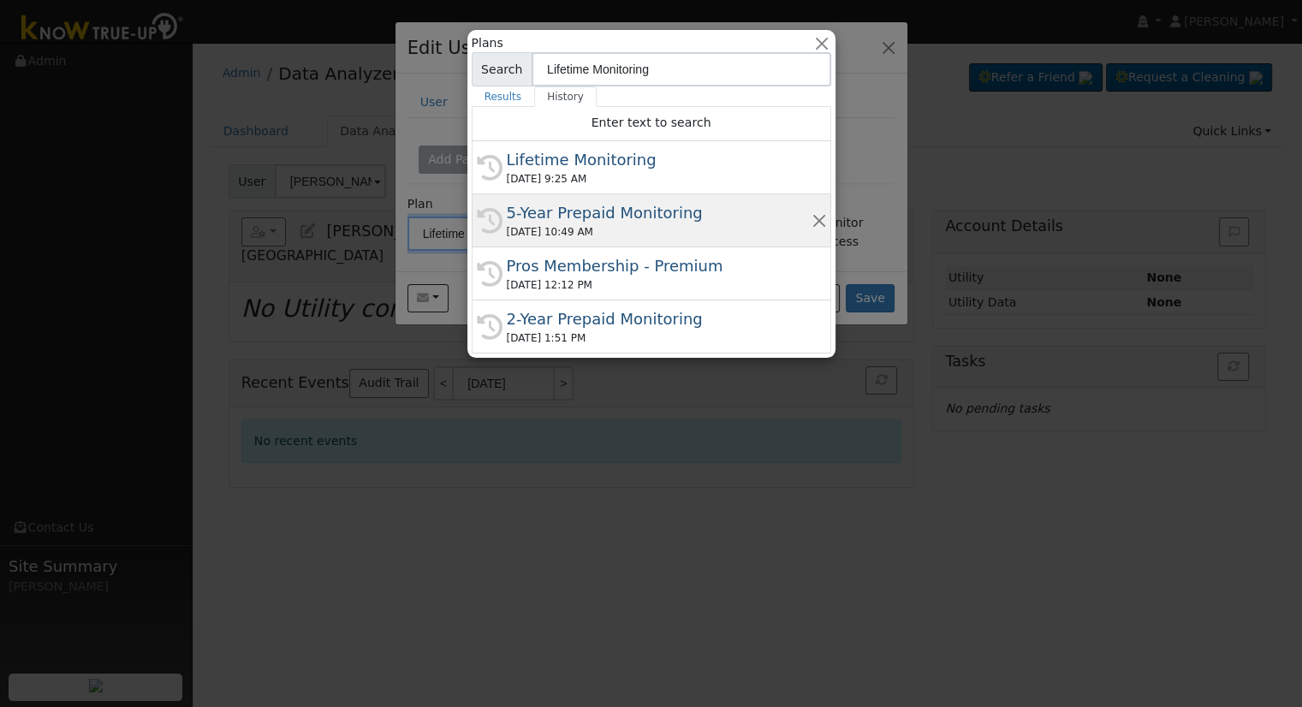
click at [602, 218] on div "5-Year Prepaid Monitoring" at bounding box center [659, 212] width 305 height 23
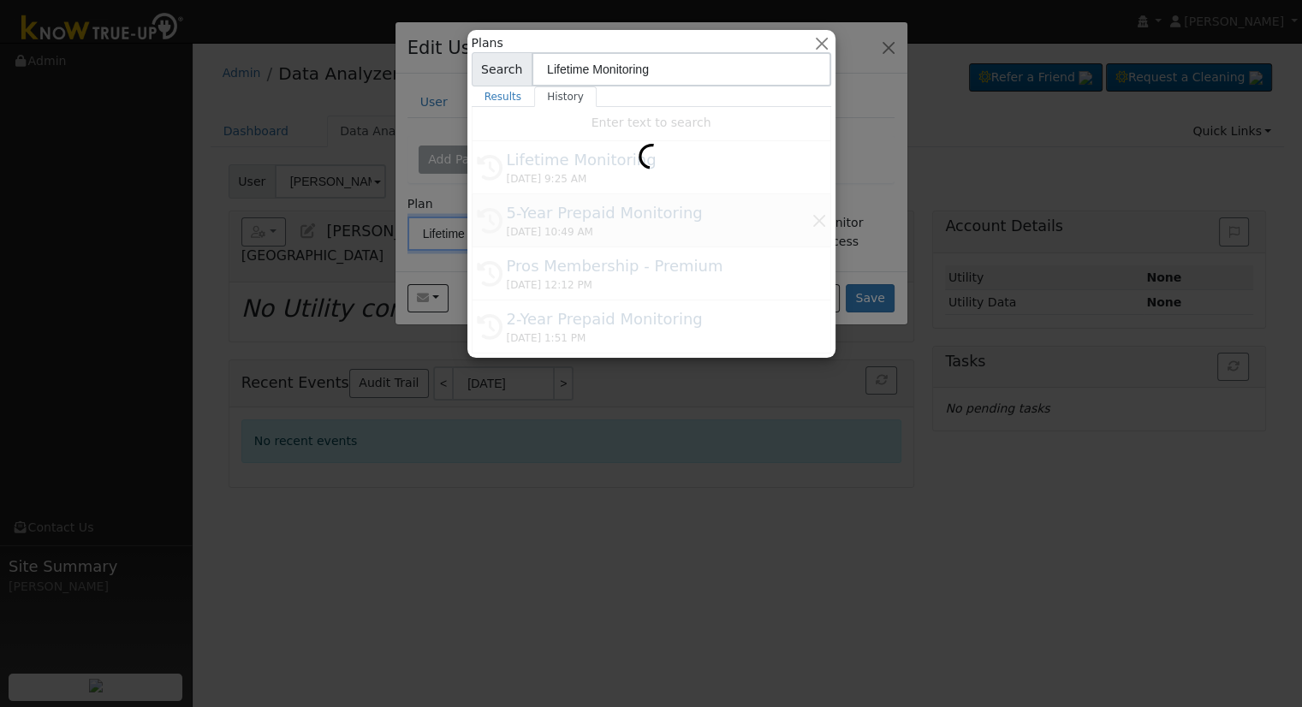
type input "5-Year Prepaid Monitoring"
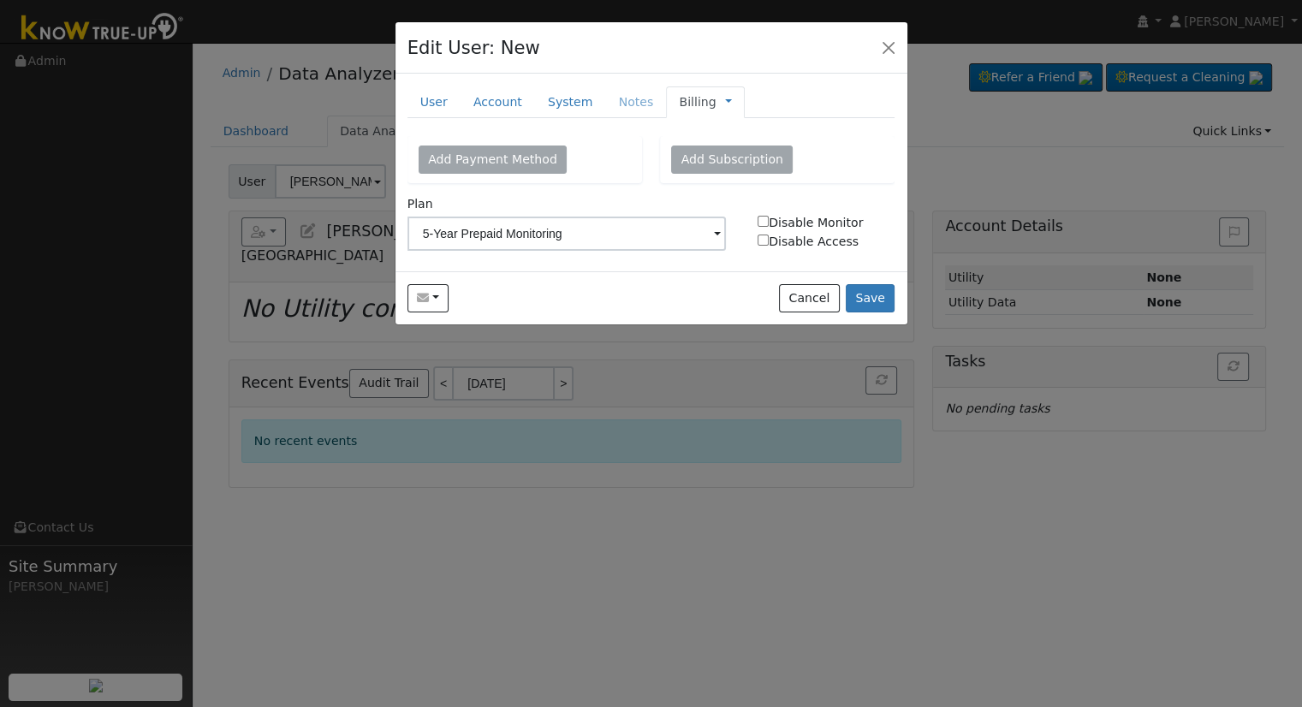
click at [716, 102] on span "Management Billing Timeline" at bounding box center [723, 102] width 15 height 14
click at [725, 102] on link at bounding box center [728, 102] width 7 height 18
click at [736, 131] on link "Management" at bounding box center [785, 133] width 119 height 24
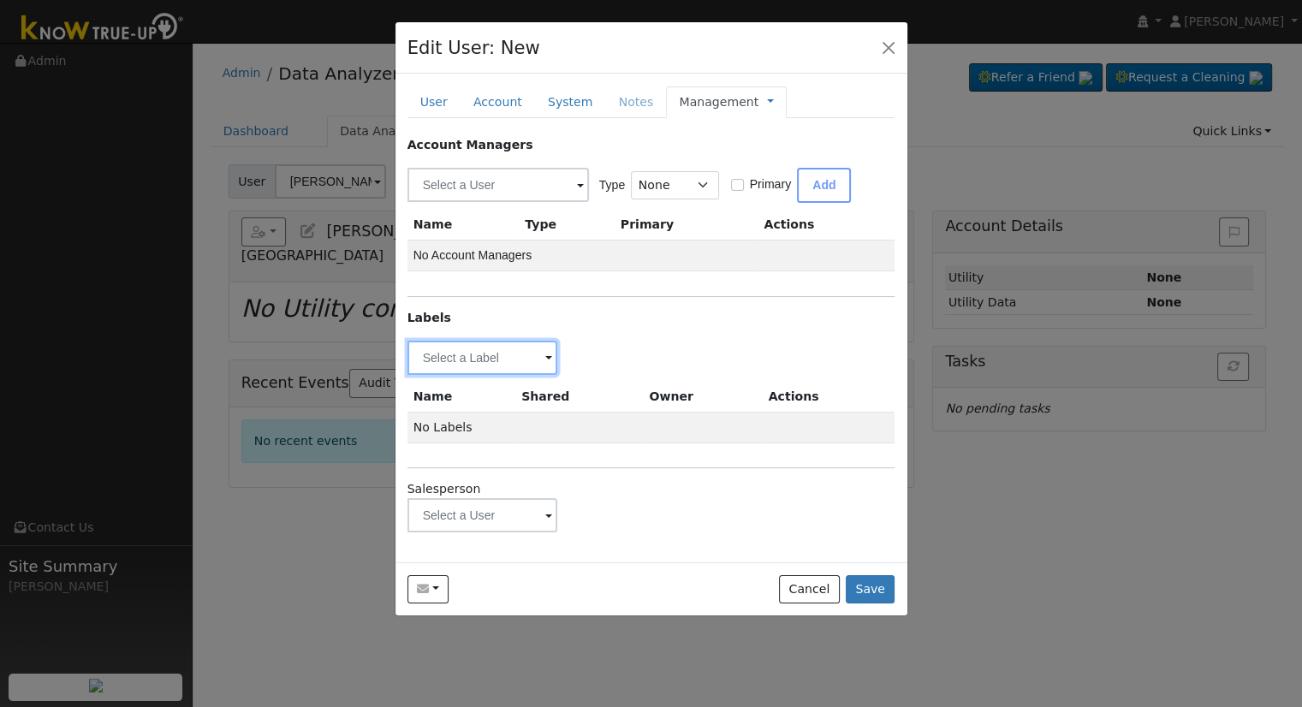
click at [485, 345] on input "text" at bounding box center [482, 358] width 151 height 34
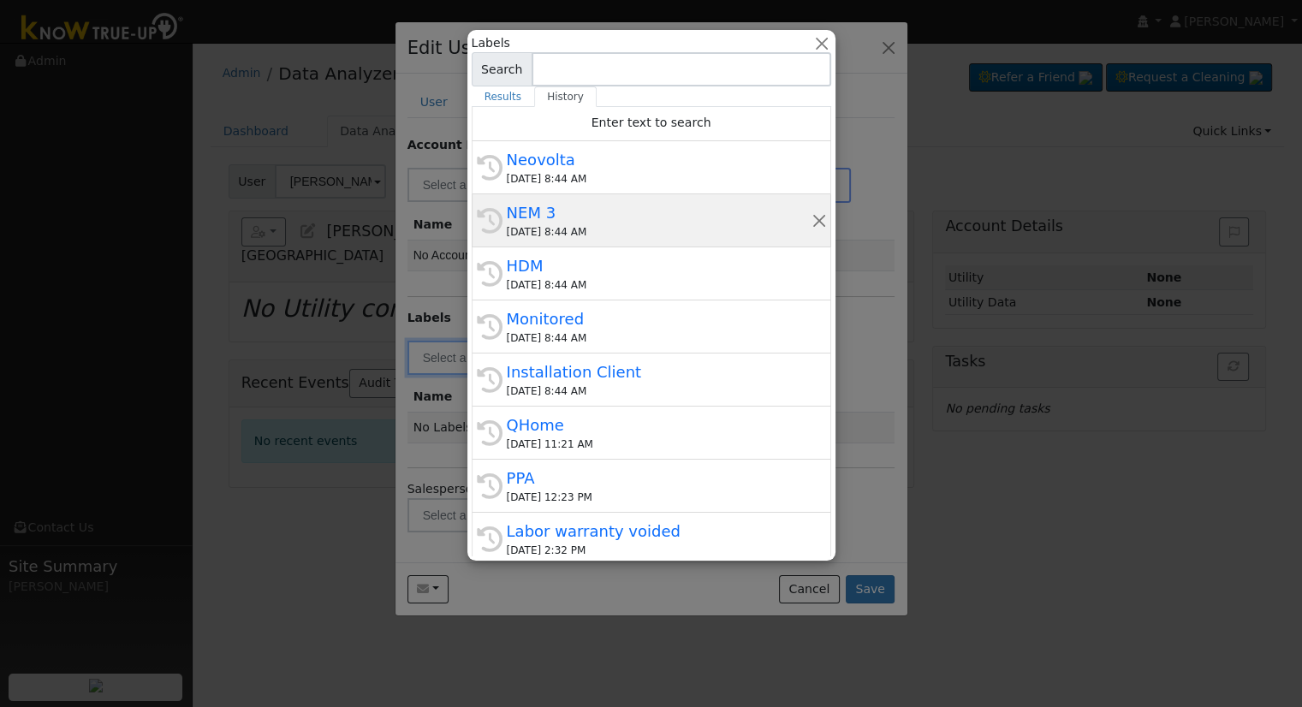
click at [560, 229] on div "09/12/2025 8:44 AM" at bounding box center [659, 231] width 305 height 15
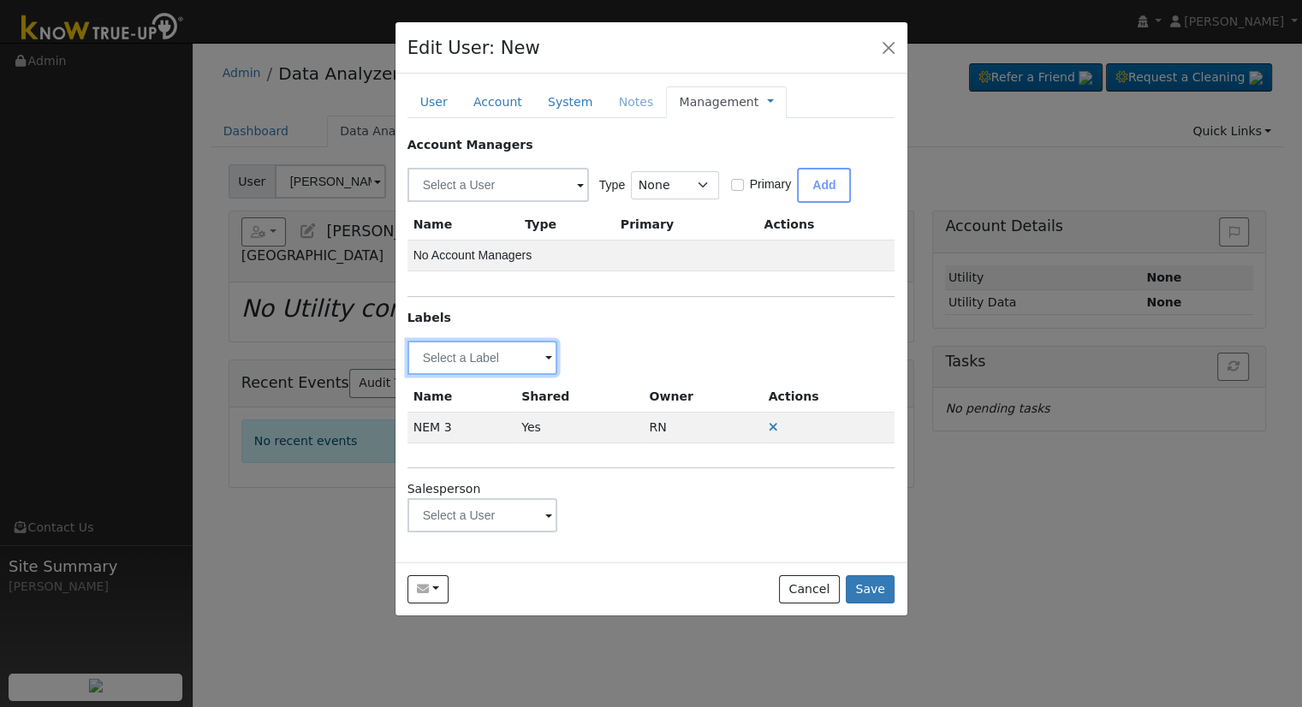
click at [480, 357] on input "text" at bounding box center [482, 358] width 151 height 34
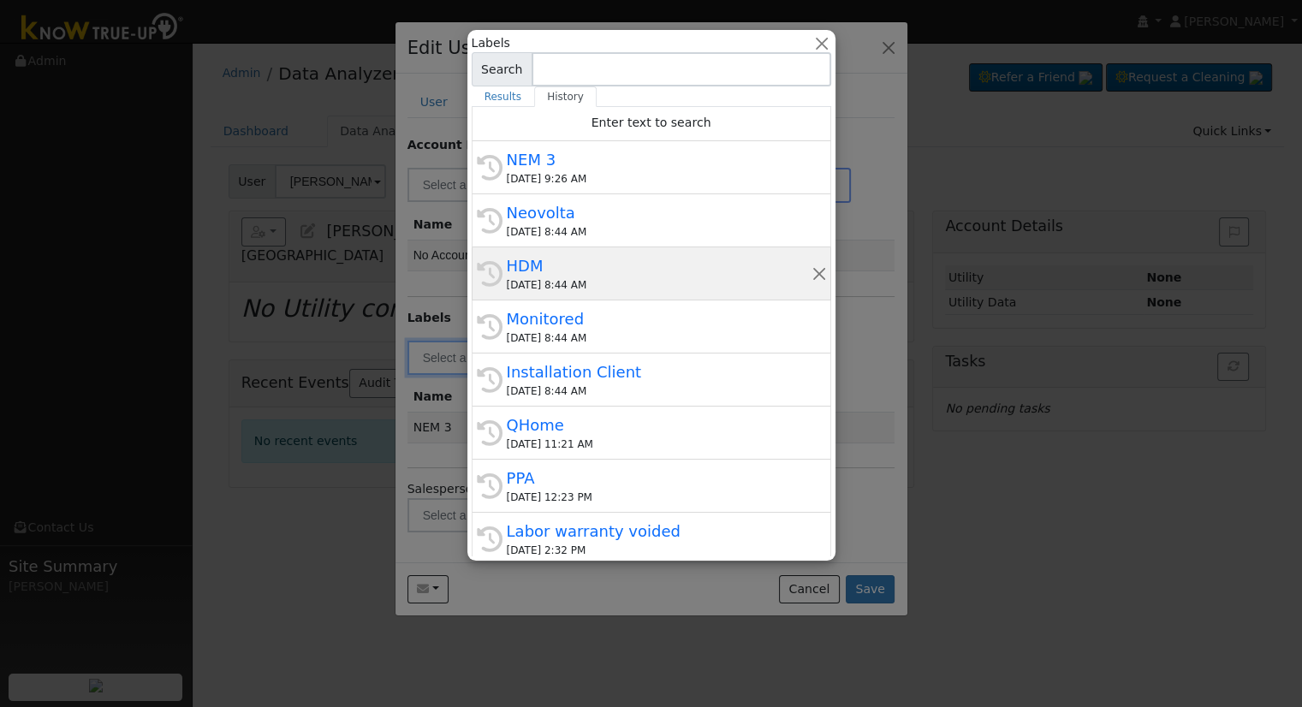
click at [607, 280] on div "09/12/2025 8:44 AM" at bounding box center [659, 284] width 305 height 15
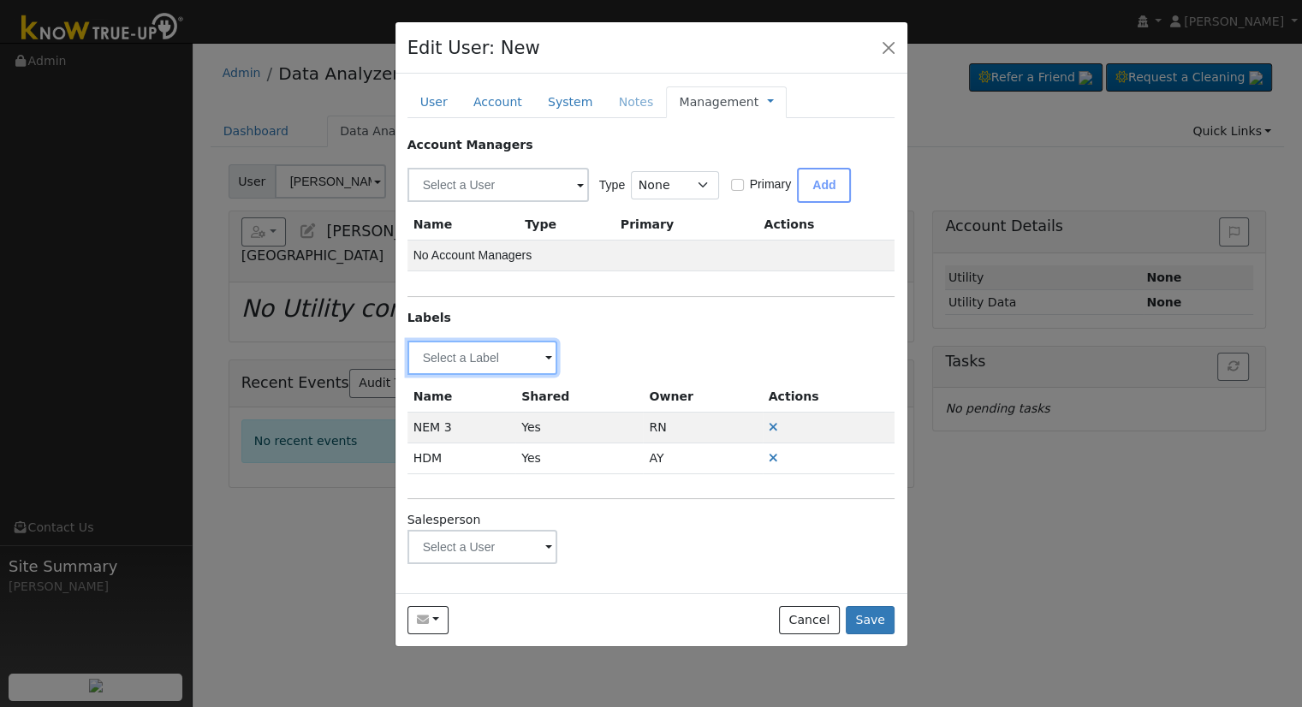
click at [513, 360] on input "text" at bounding box center [482, 358] width 151 height 34
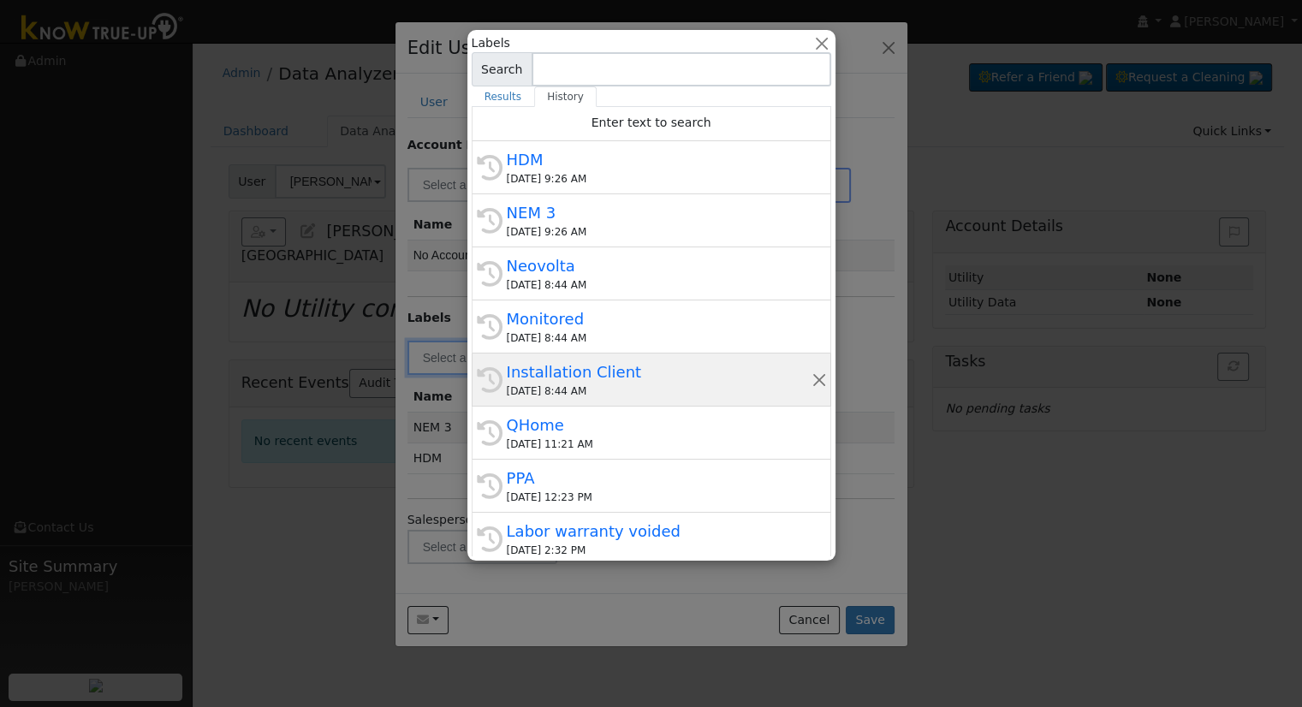
click at [622, 374] on div "Installation Client" at bounding box center [659, 371] width 305 height 23
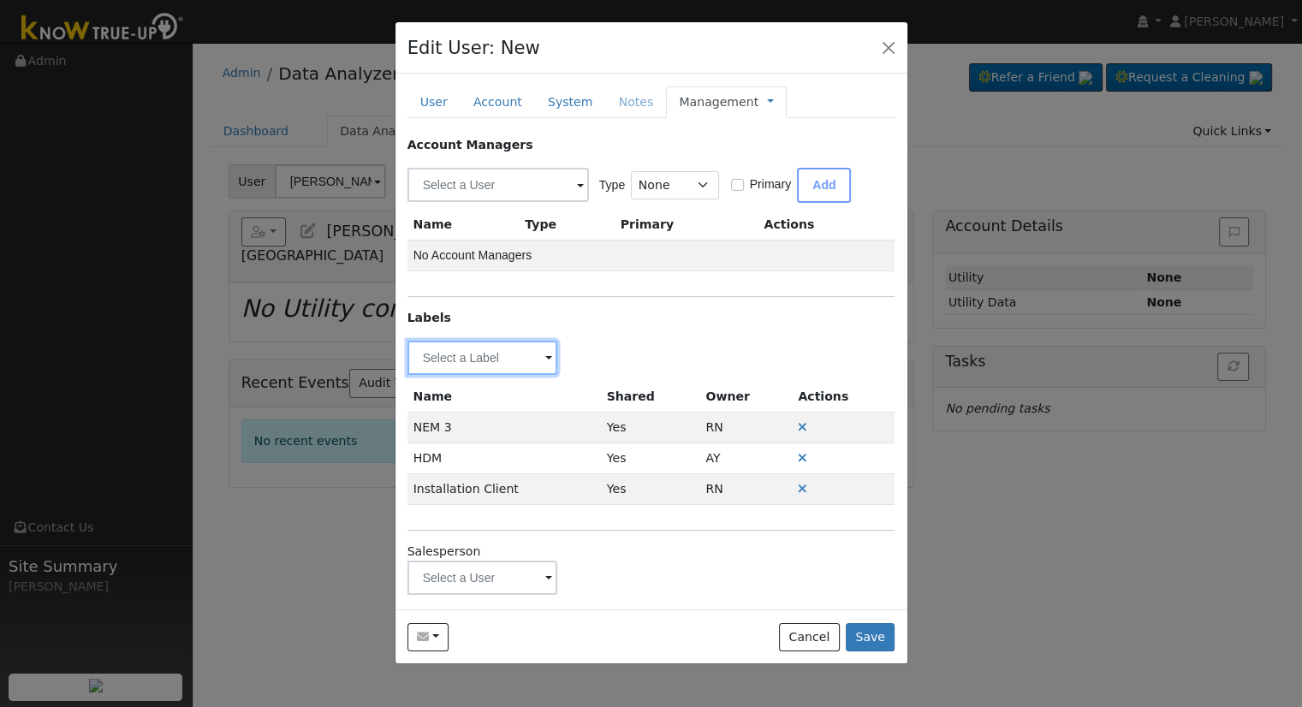
click at [479, 365] on input "text" at bounding box center [482, 358] width 151 height 34
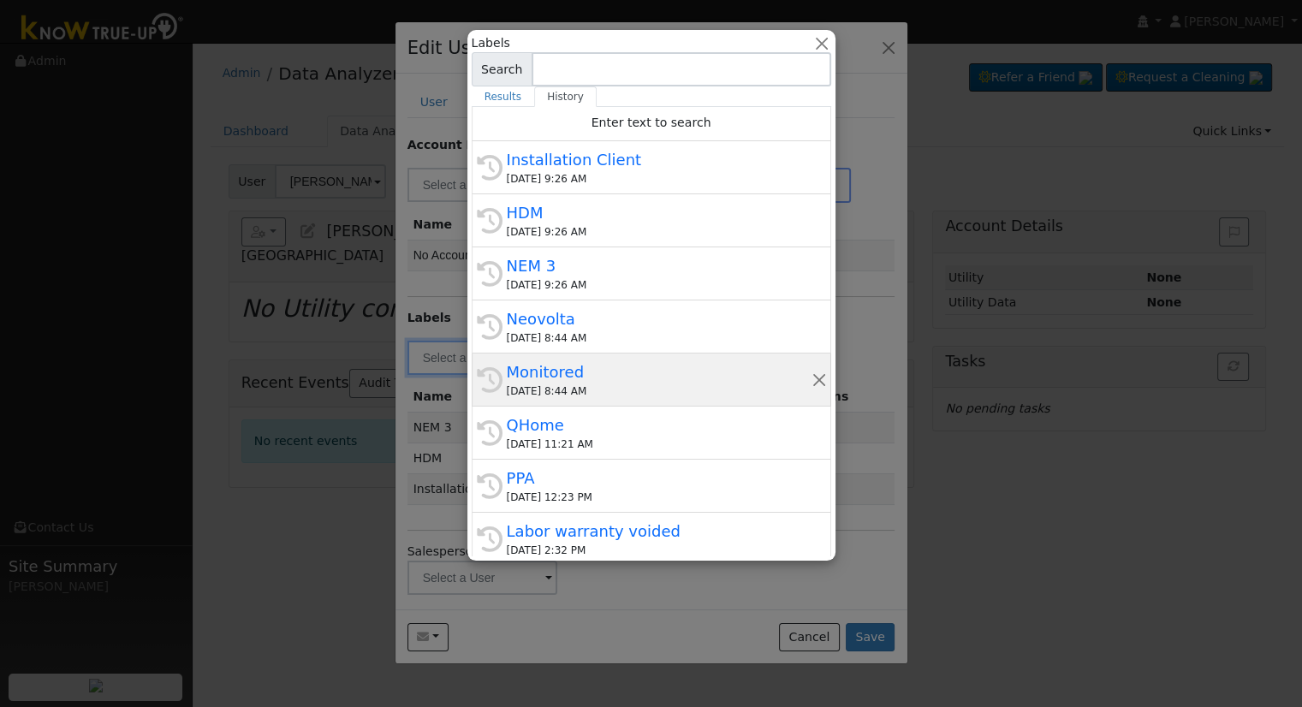
click at [599, 383] on div "09/12/2025 8:44 AM" at bounding box center [659, 390] width 305 height 15
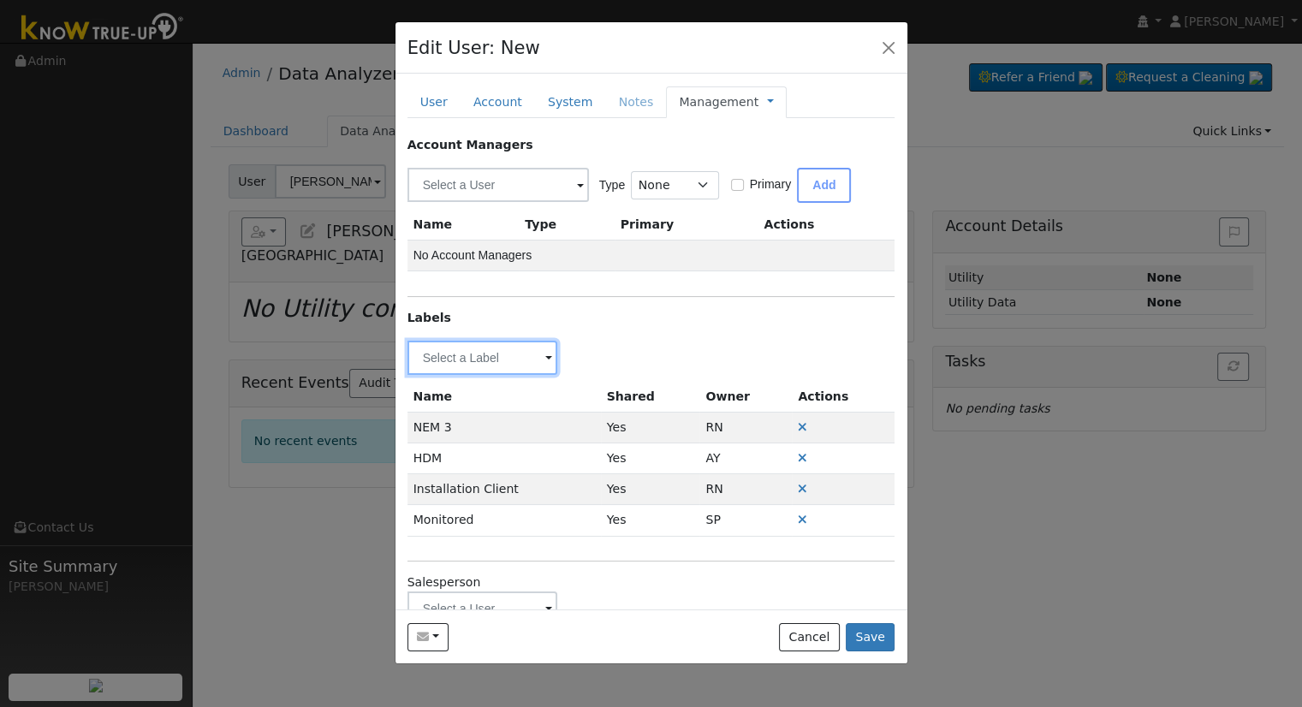
click at [485, 369] on input "text" at bounding box center [482, 358] width 151 height 34
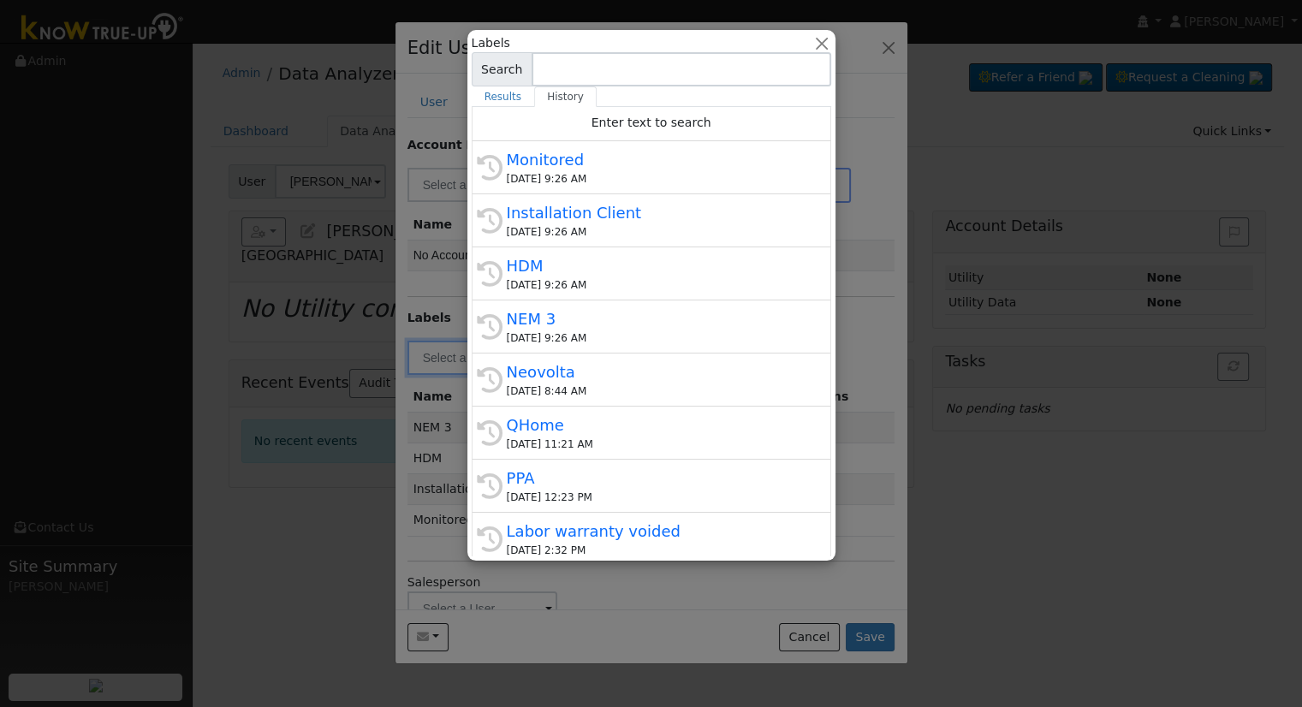
click at [589, 429] on div "QHome" at bounding box center [659, 424] width 305 height 23
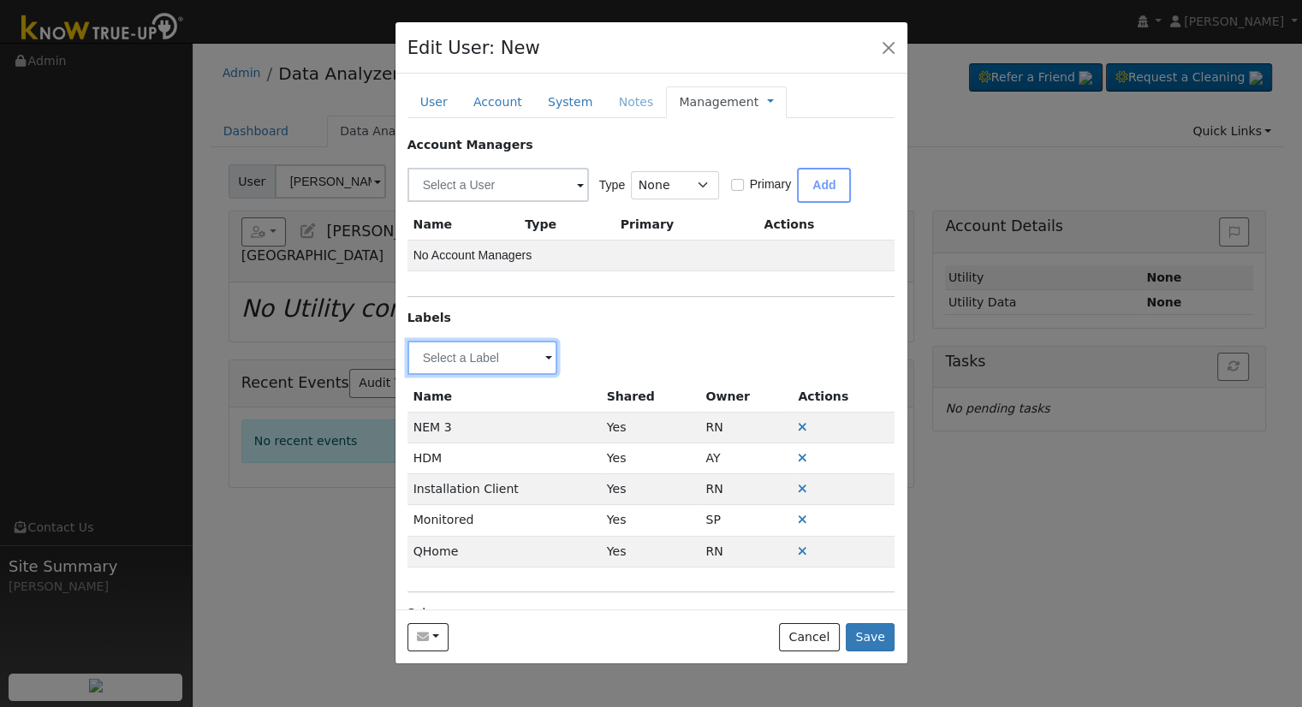
click at [497, 355] on input "text" at bounding box center [482, 358] width 151 height 34
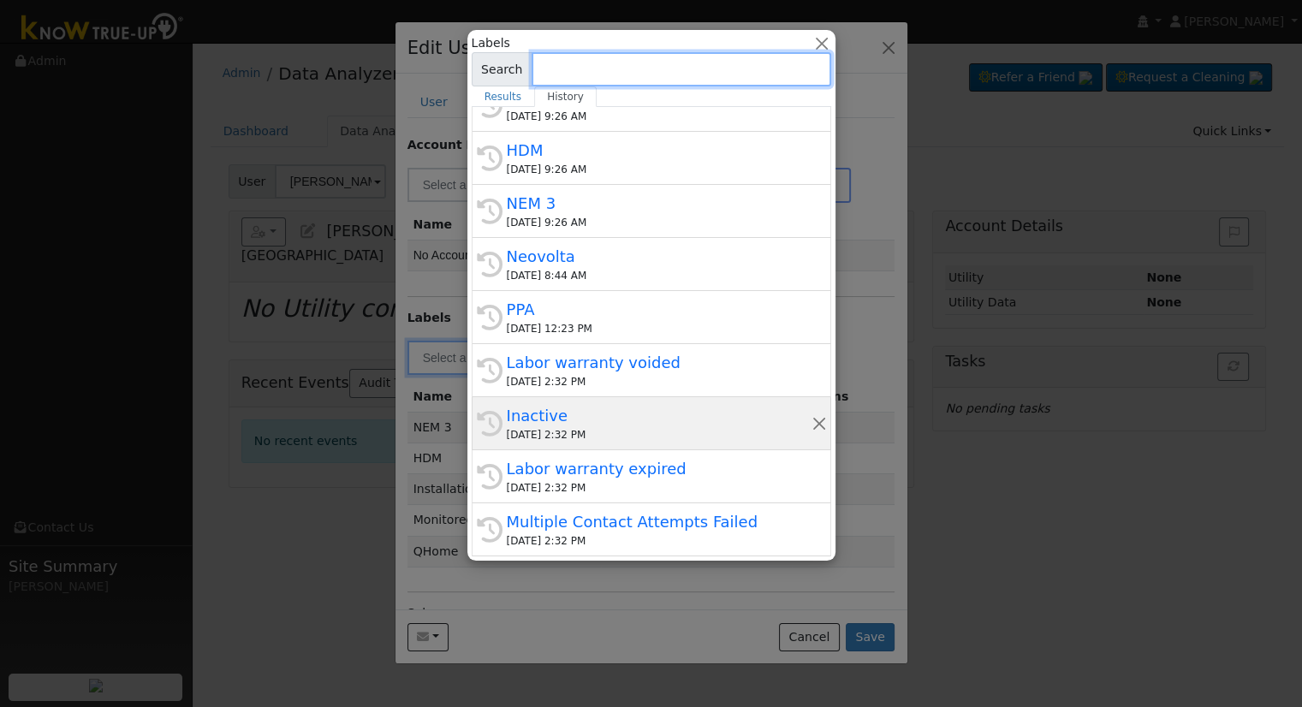
scroll to position [171, 0]
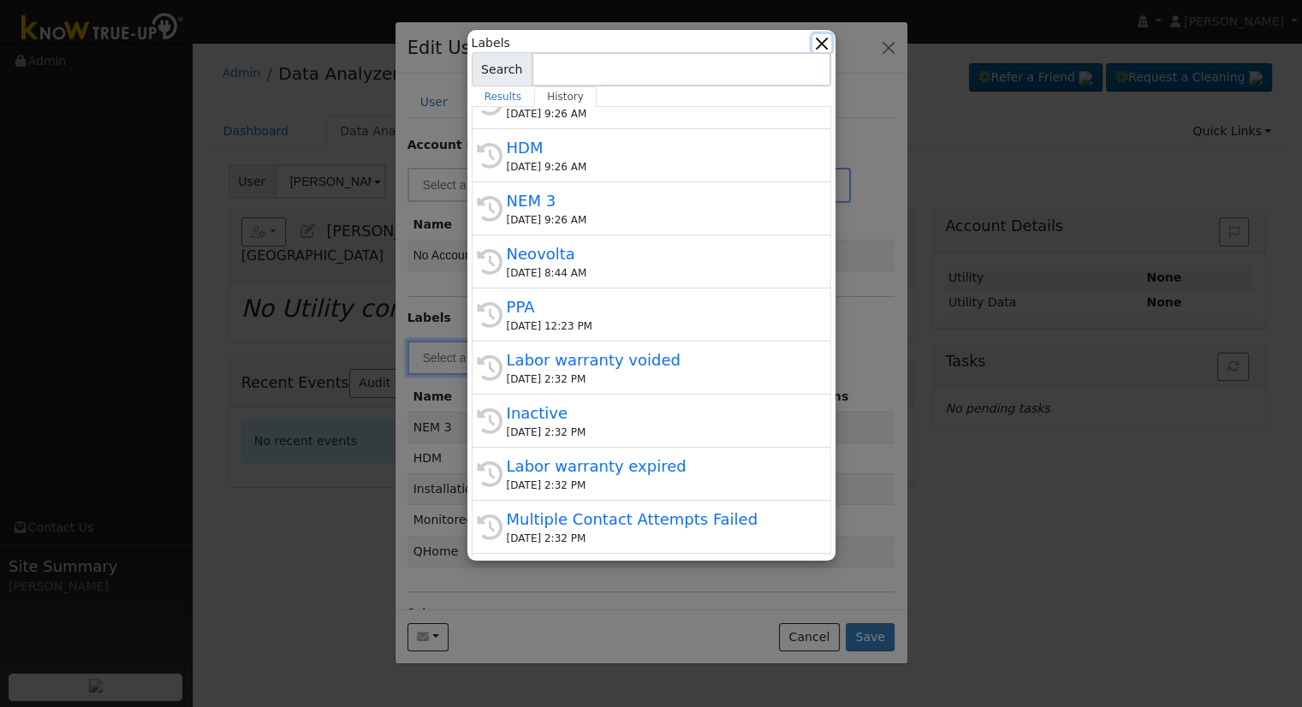
click at [824, 45] on button "button" at bounding box center [821, 43] width 18 height 18
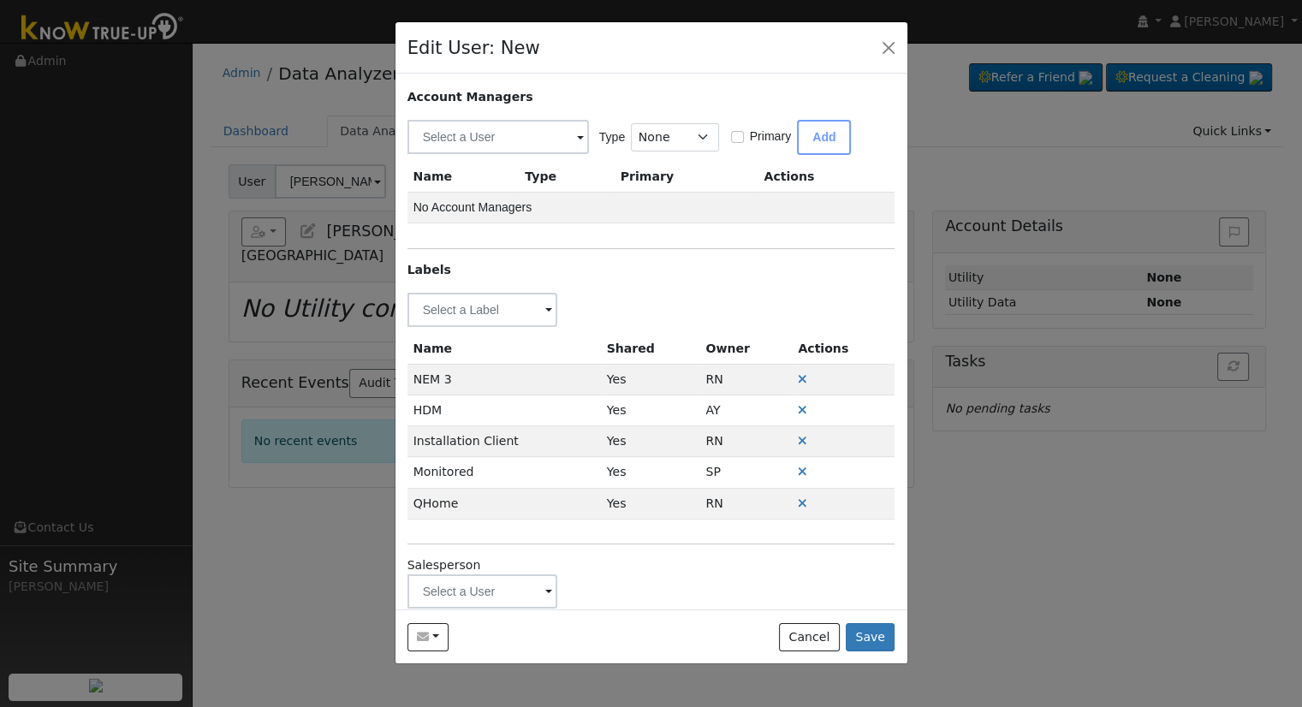
scroll to position [73, 0]
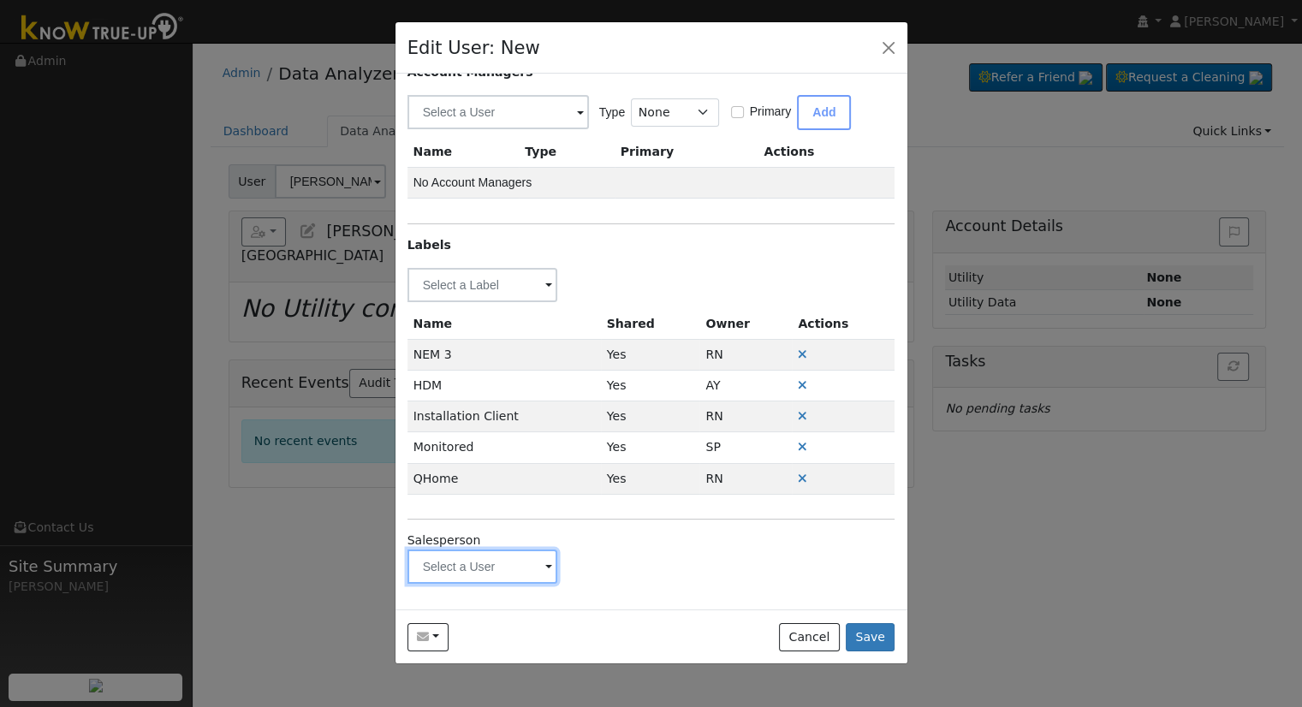
click at [462, 574] on input "text" at bounding box center [482, 567] width 151 height 34
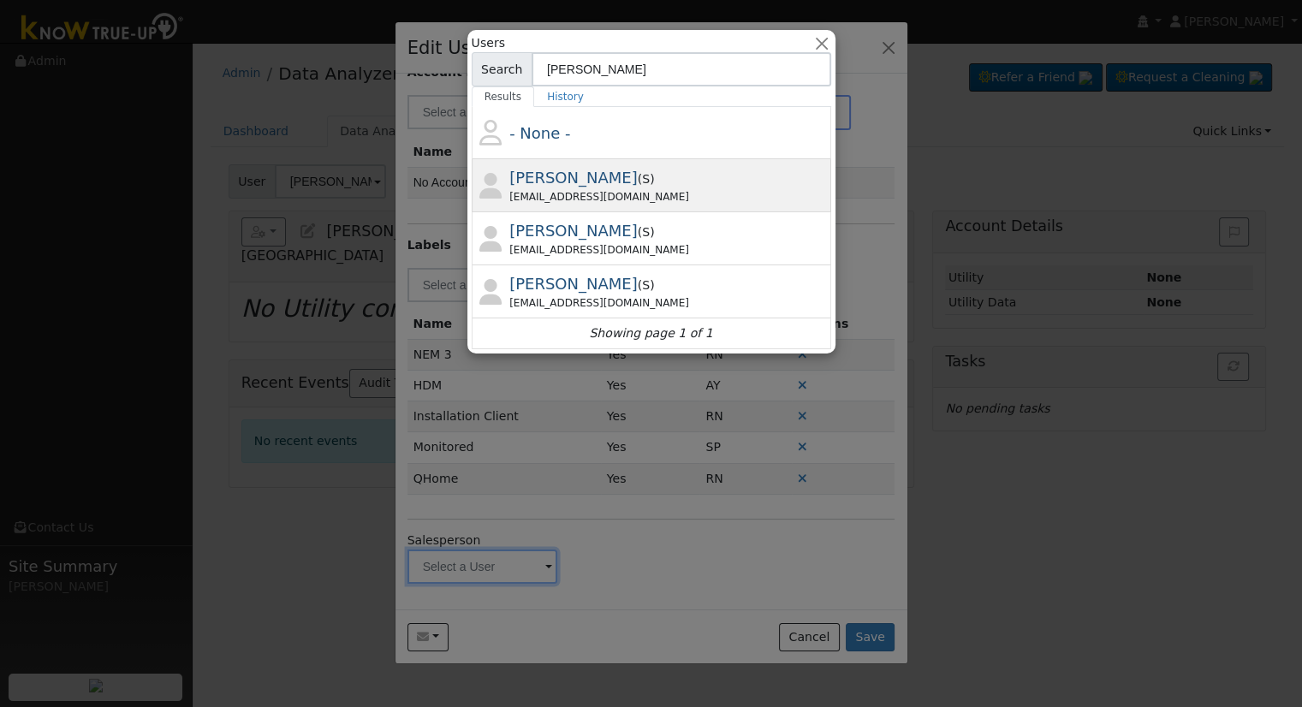
type input "Justin"
click at [597, 199] on div "jbecksmp@gmail.com" at bounding box center [668, 196] width 318 height 15
type input "Justin Beck"
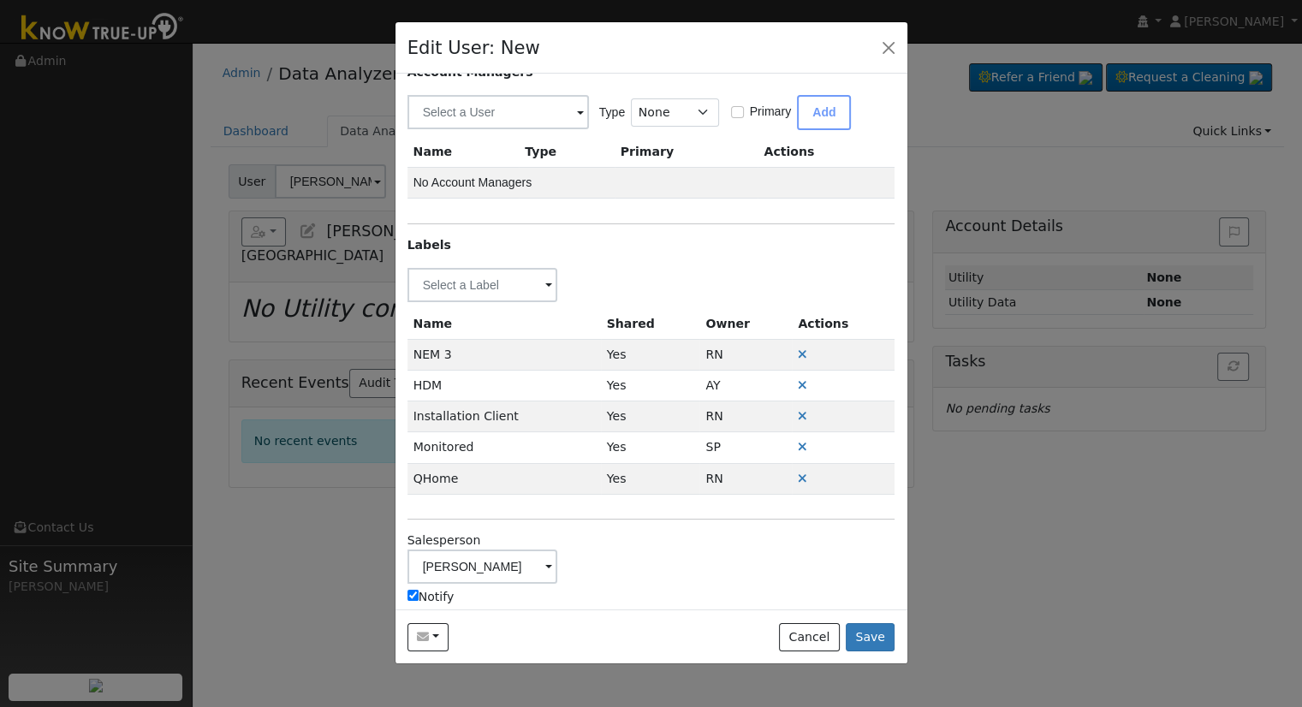
click at [445, 599] on label "Notify" at bounding box center [430, 597] width 47 height 18
click at [419, 599] on input "Notify" at bounding box center [412, 595] width 11 height 11
checkbox input "false"
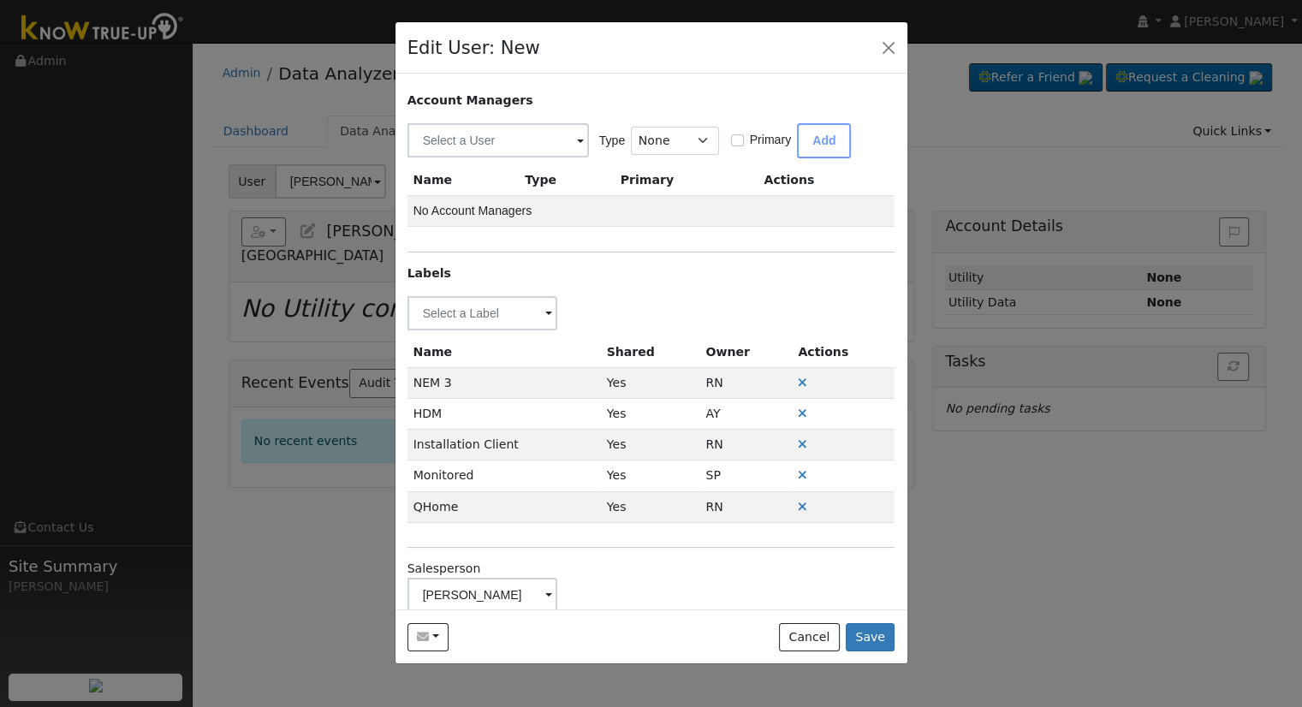
scroll to position [0, 0]
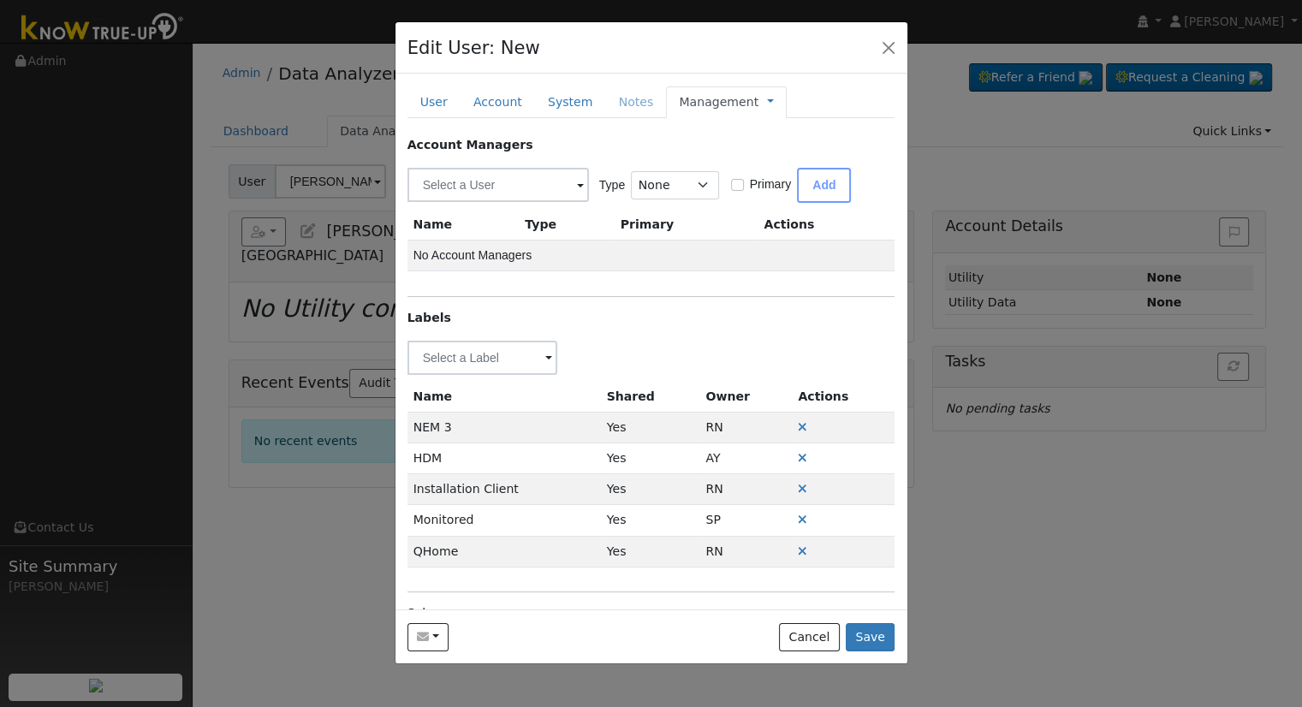
click at [725, 98] on link "Management" at bounding box center [719, 102] width 80 height 18
click at [768, 152] on link "Billing" at bounding box center [827, 157] width 119 height 24
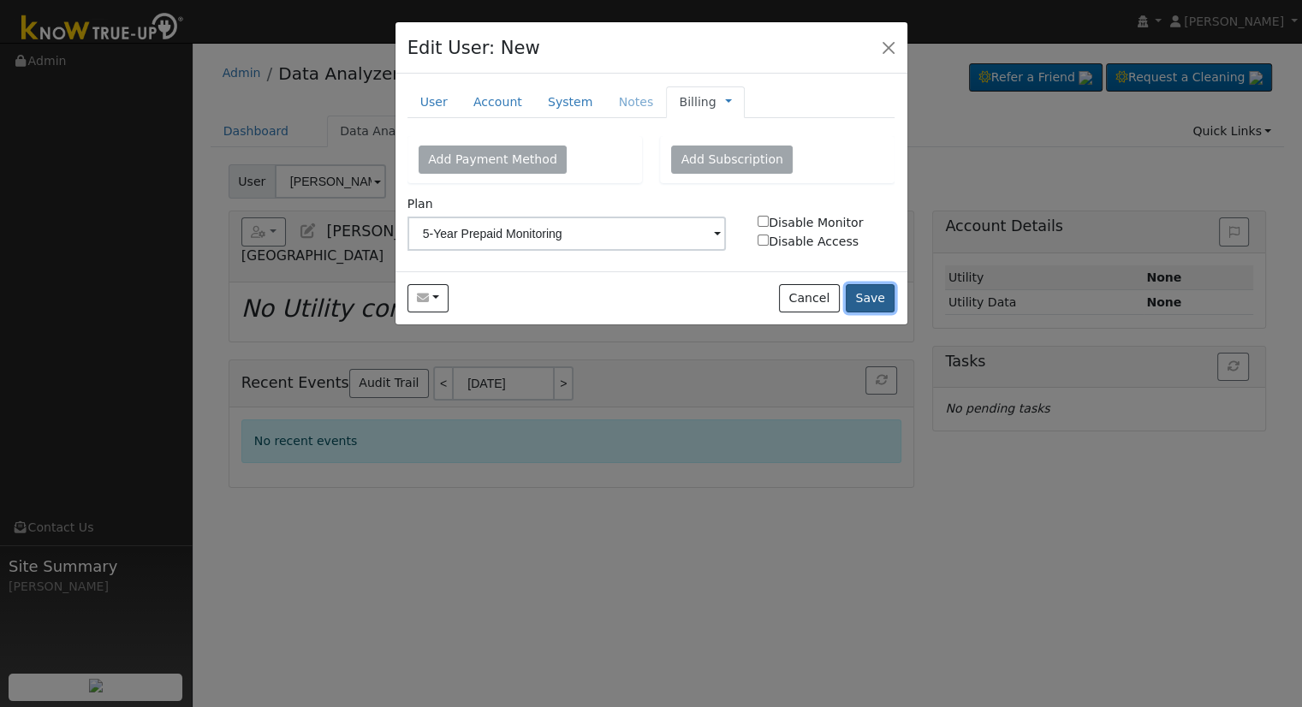
click at [879, 305] on button "Save" at bounding box center [871, 298] width 50 height 29
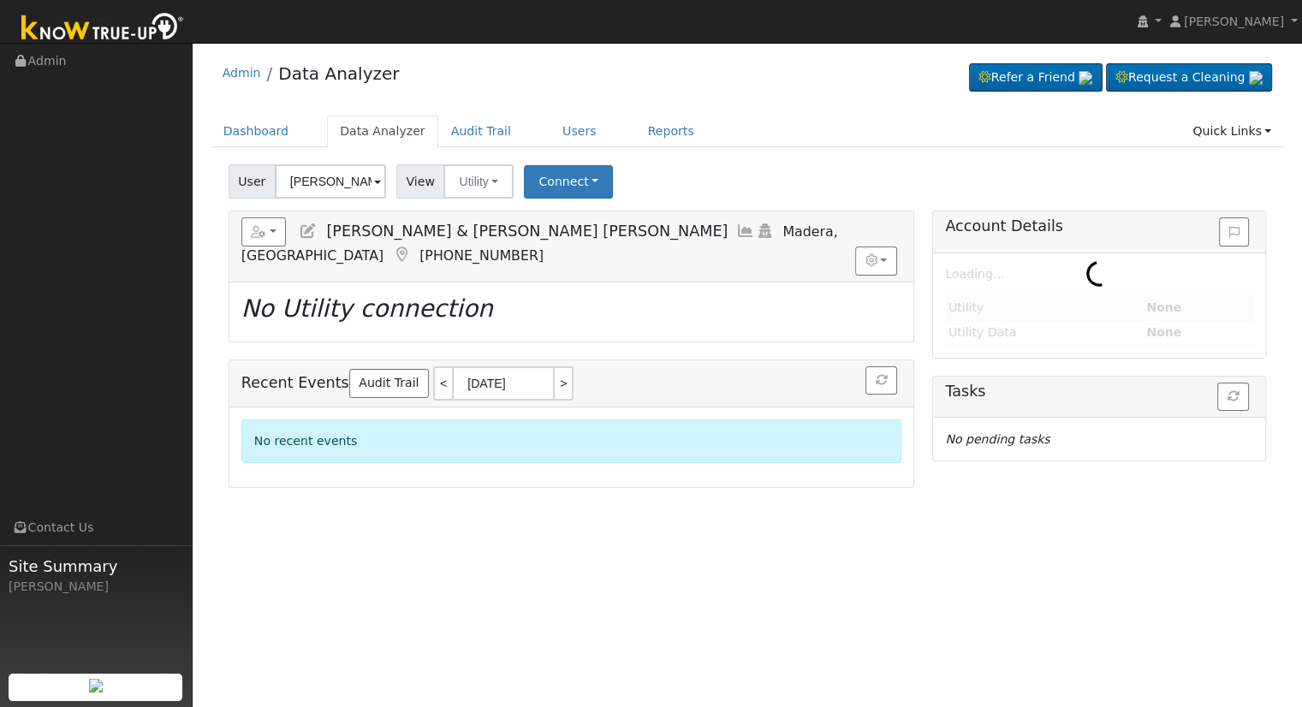
type input "Miron Holowczak"
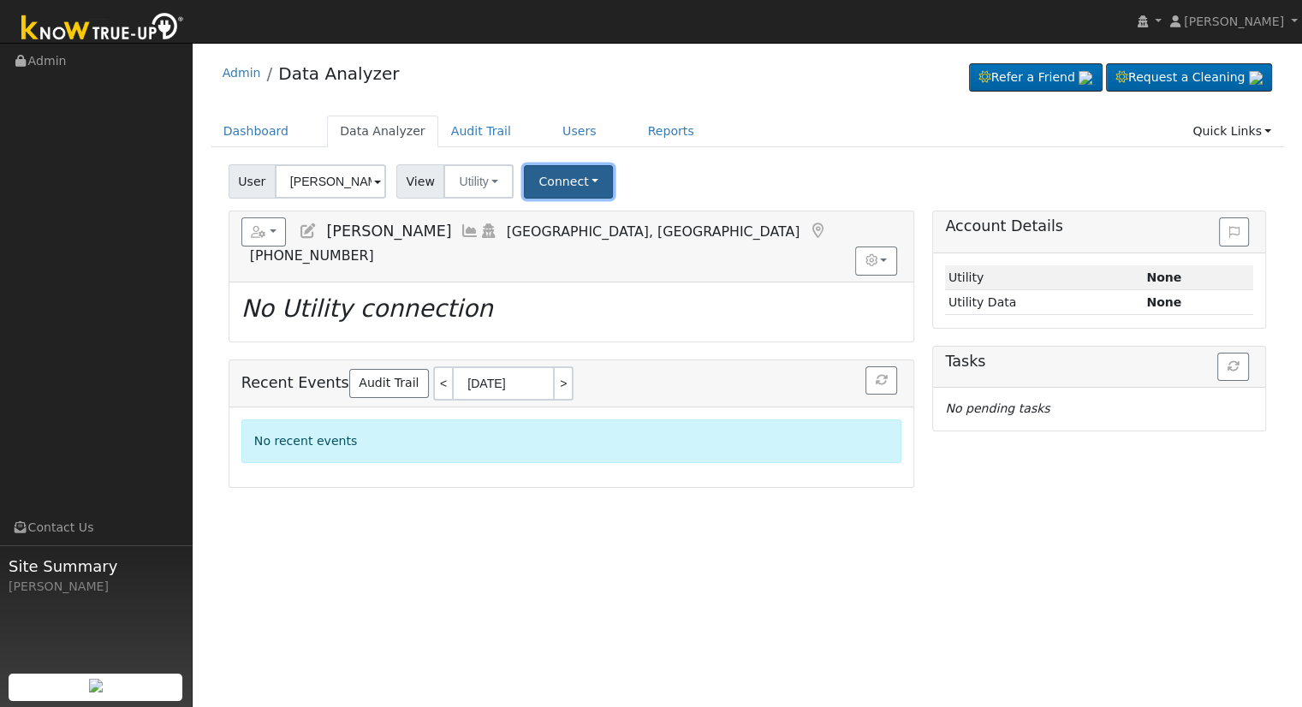
click at [559, 182] on button "Connect" at bounding box center [568, 181] width 89 height 33
click at [594, 218] on link "Select a Provider" at bounding box center [592, 219] width 134 height 24
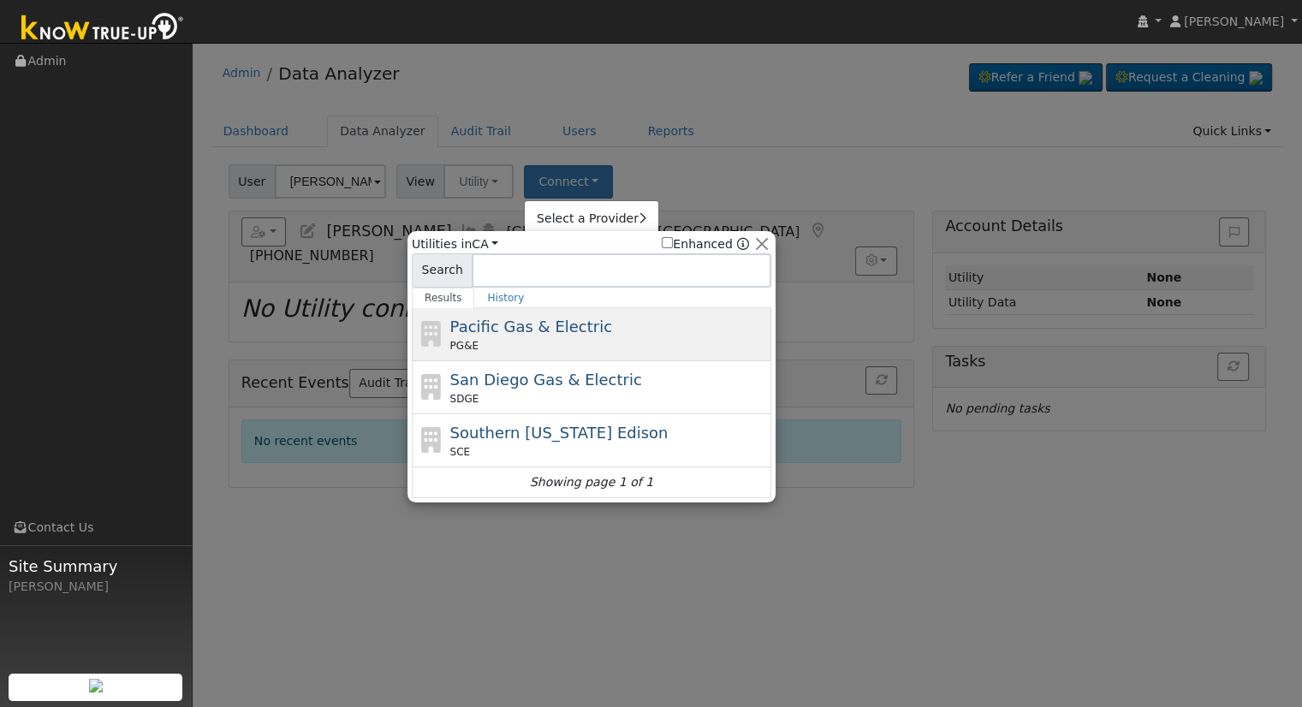
click at [588, 351] on div "PG&E" at bounding box center [609, 345] width 318 height 15
